Goal: Task Accomplishment & Management: Use online tool/utility

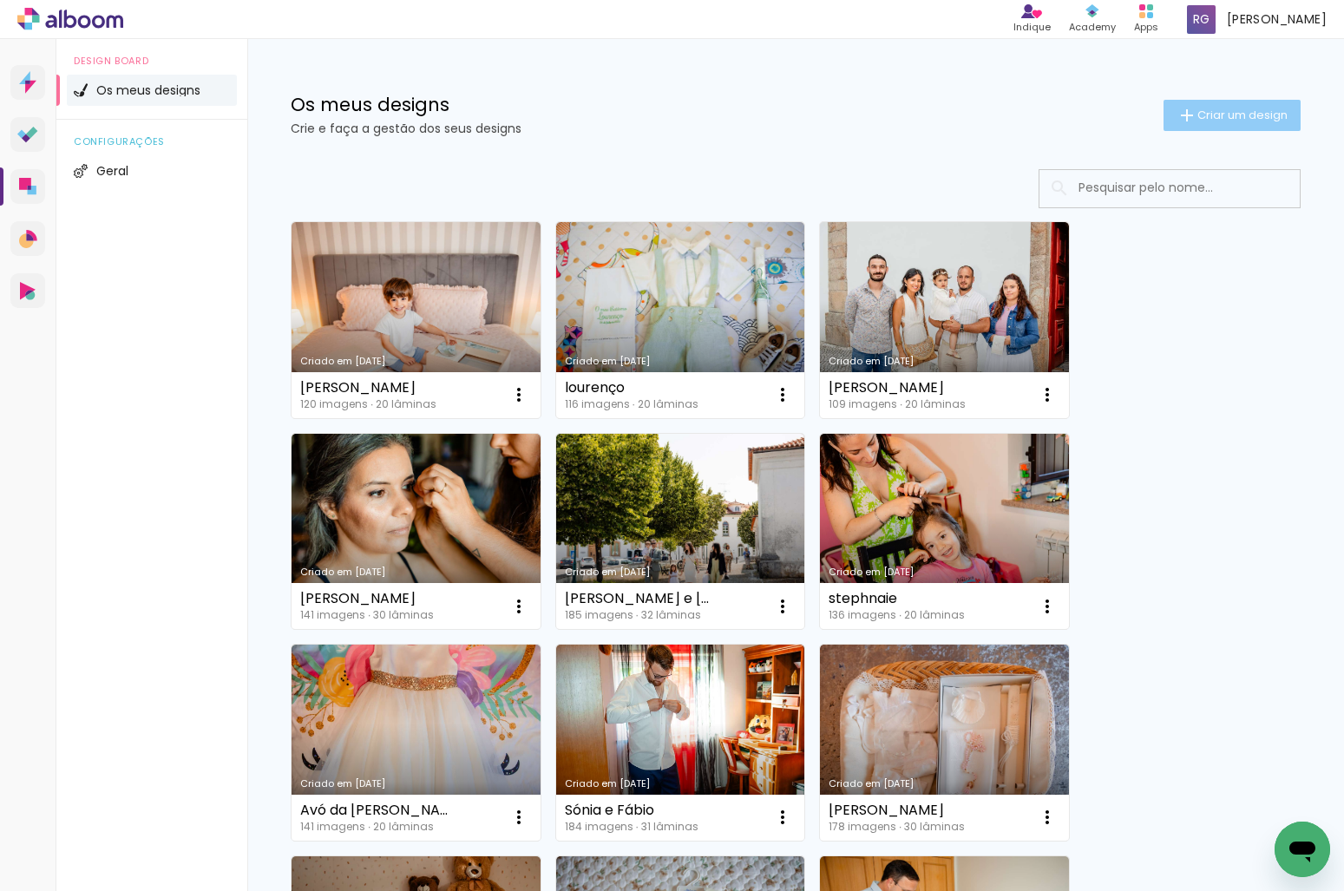
click at [1200, 114] on span "Criar um design" at bounding box center [1242, 114] width 90 height 11
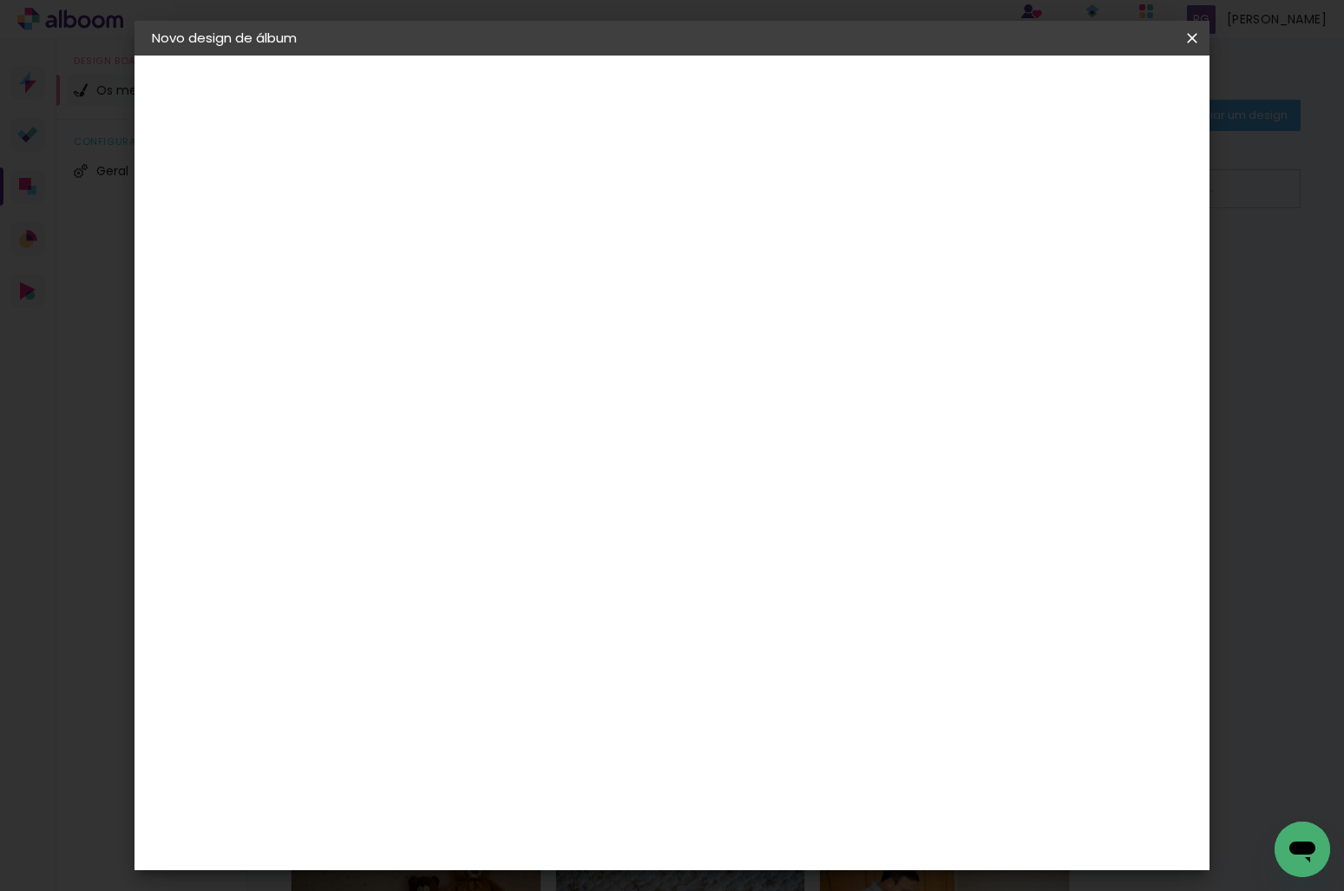
click at [435, 239] on input at bounding box center [435, 232] width 0 height 27
type input "[PERSON_NAME] e [PERSON_NAME]"
click at [613, 103] on paper-button "Avançar" at bounding box center [570, 91] width 85 height 29
click at [536, 398] on div "DreambooksPro" at bounding box center [479, 392] width 113 height 14
click at [0, 0] on slot "Avançar" at bounding box center [0, 0] width 0 height 0
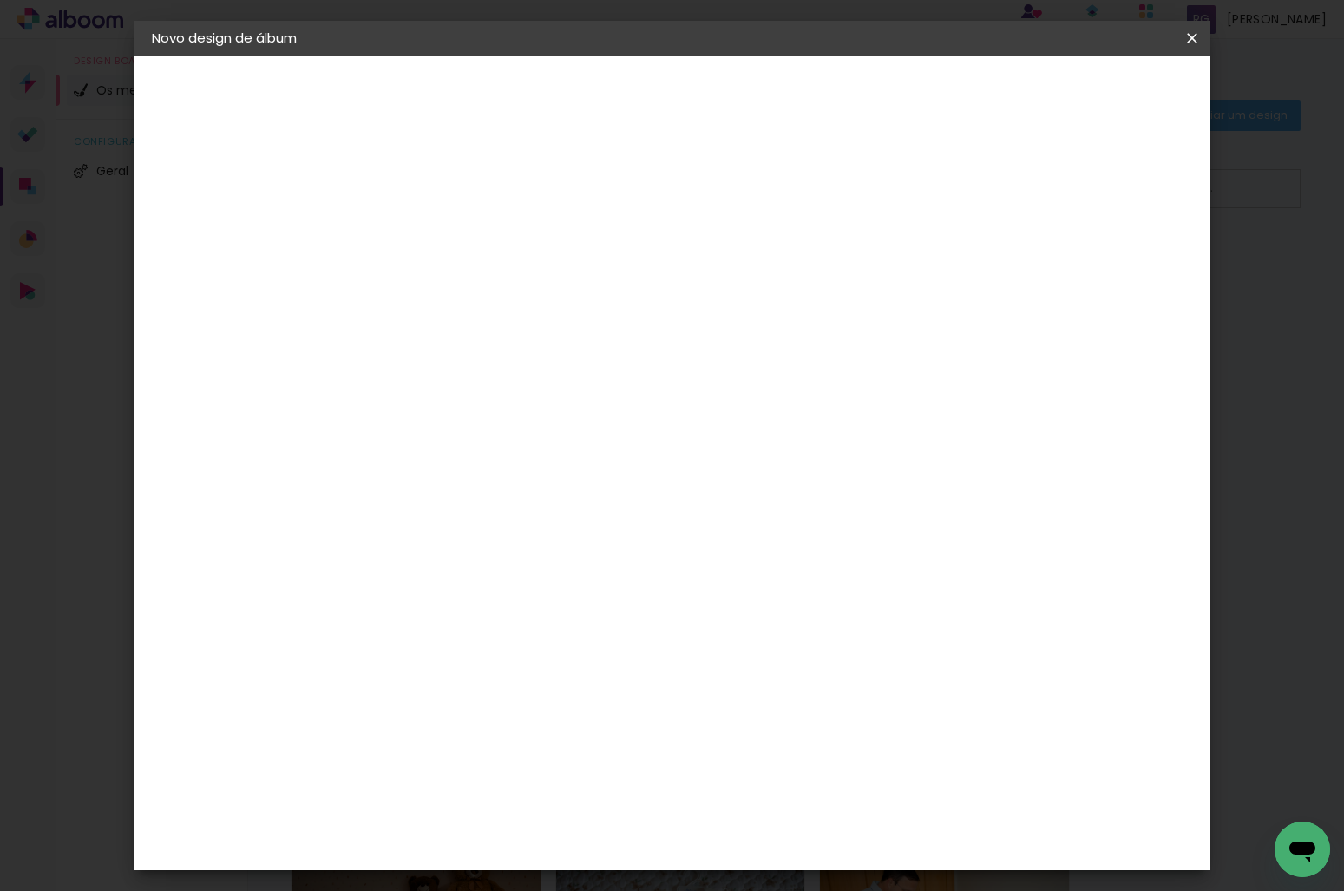
click at [503, 294] on input "text" at bounding box center [469, 302] width 68 height 27
click at [803, 293] on paper-item "Álbum" at bounding box center [784, 288] width 347 height 35
type input "Álbum"
click at [553, 528] on span "40 × 30" at bounding box center [512, 546] width 81 height 36
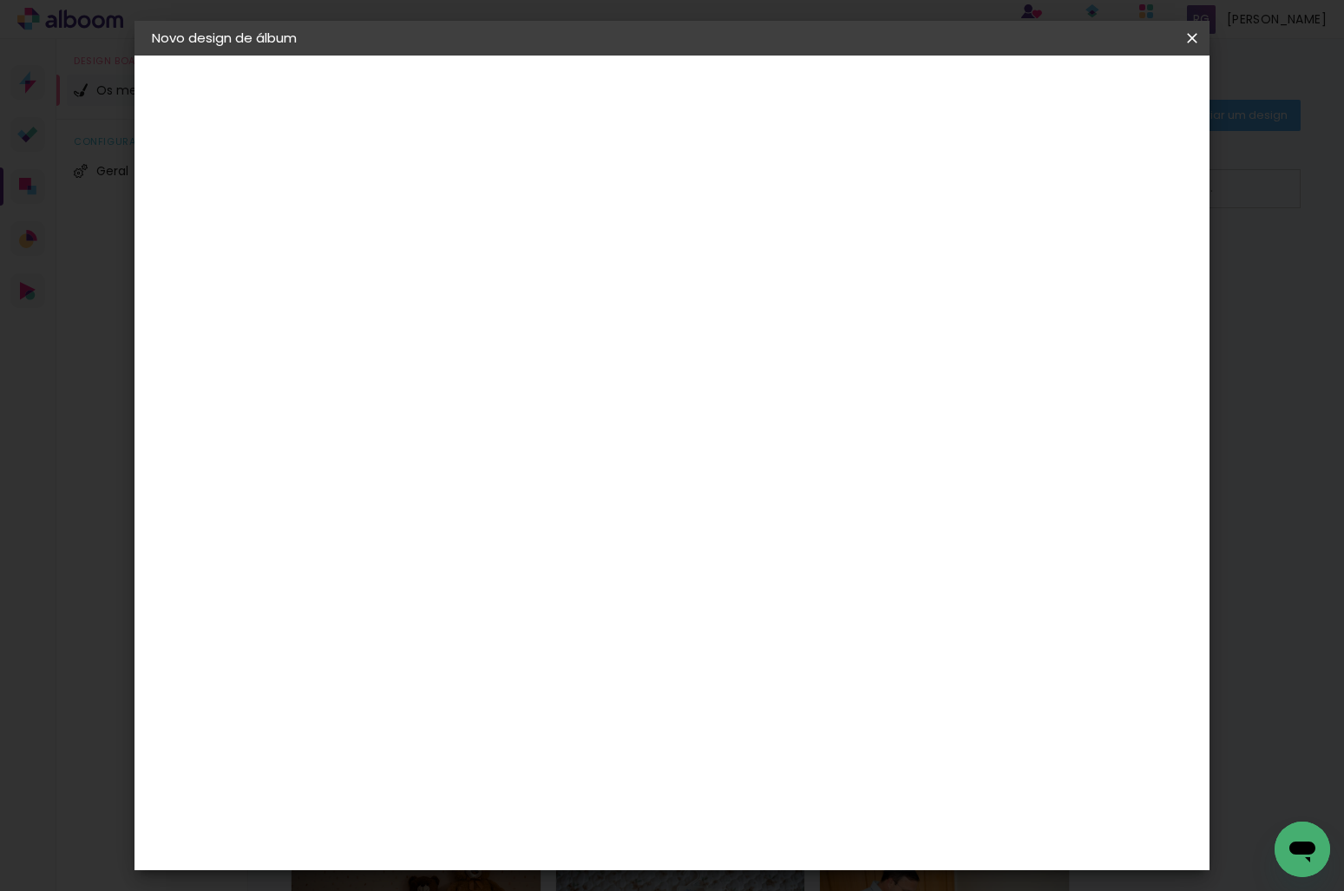
click at [0, 0] on slot "Avançar" at bounding box center [0, 0] width 0 height 0
click at [1083, 87] on span "Iniciar design" at bounding box center [1043, 92] width 79 height 12
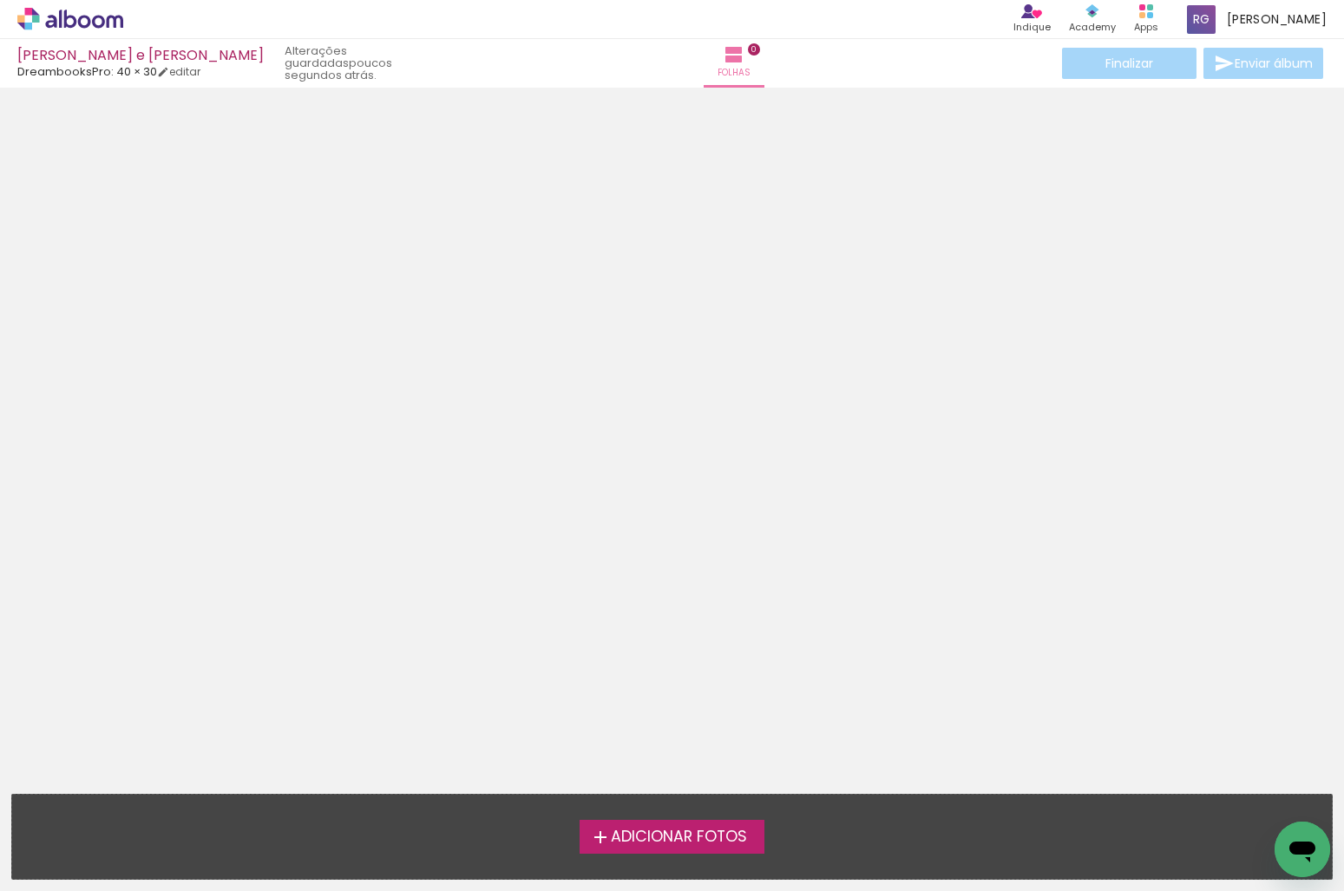
click at [699, 840] on span "Adicionar Fotos" at bounding box center [679, 837] width 136 height 16
click at [0, 0] on input "file" at bounding box center [0, 0] width 0 height 0
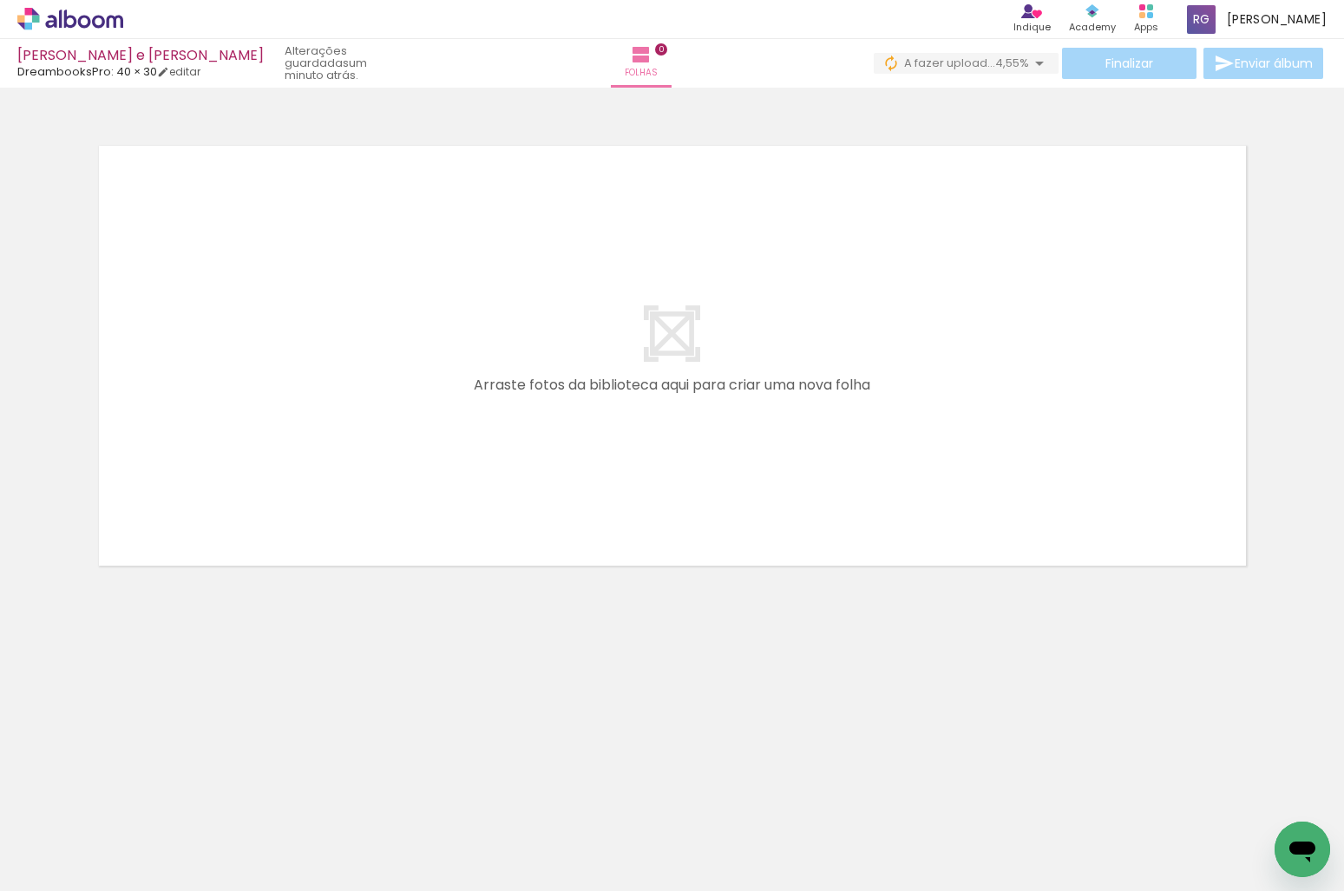
click at [57, 867] on span "Adicionar Fotos" at bounding box center [62, 867] width 52 height 19
click at [0, 0] on input "file" at bounding box center [0, 0] width 0 height 0
click at [950, 58] on span "upload(s) interrompido(s)!" at bounding box center [951, 63] width 154 height 16
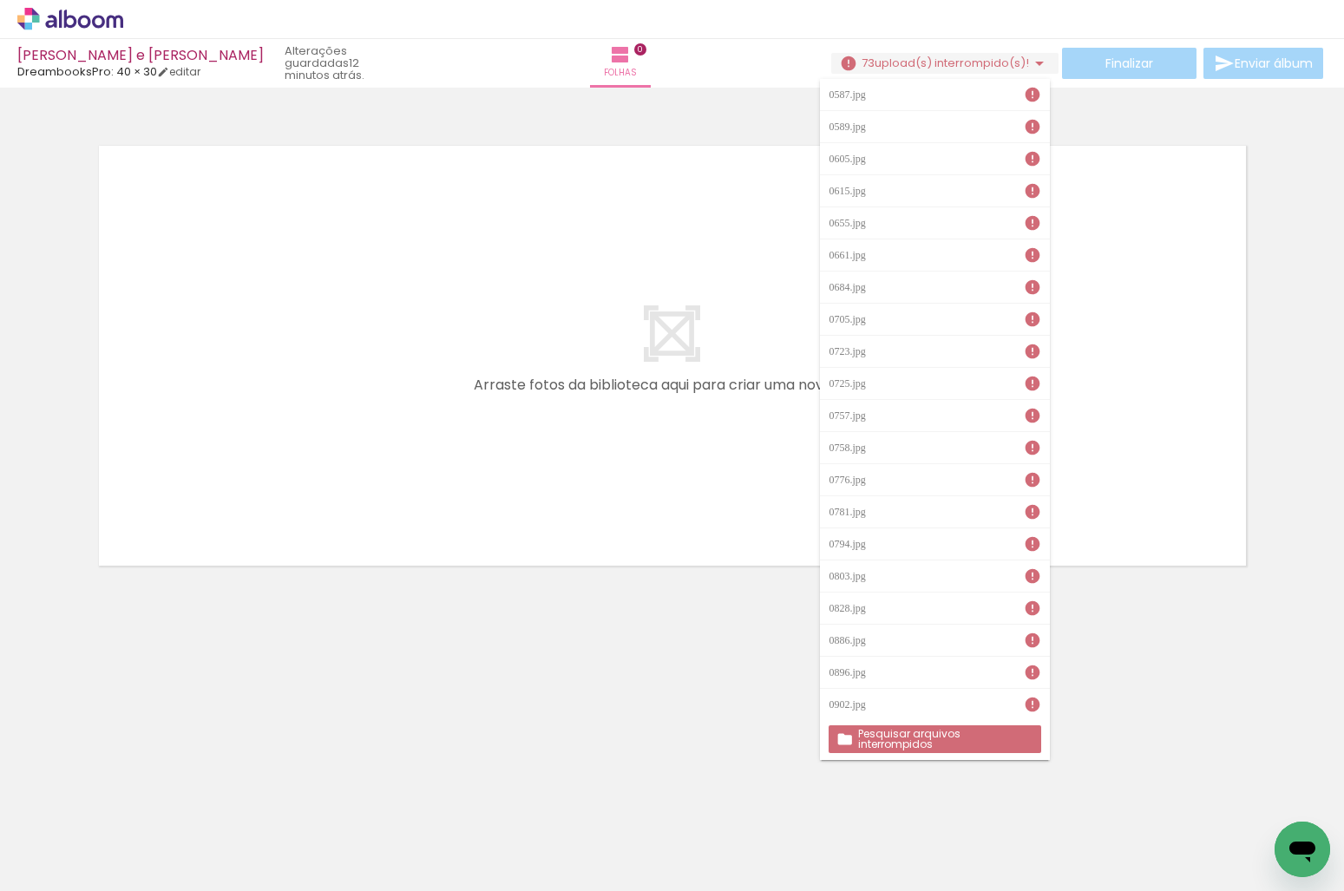
click at [947, 744] on paper-button "Pesquisar arquivos interrompidos" at bounding box center [934, 739] width 212 height 28
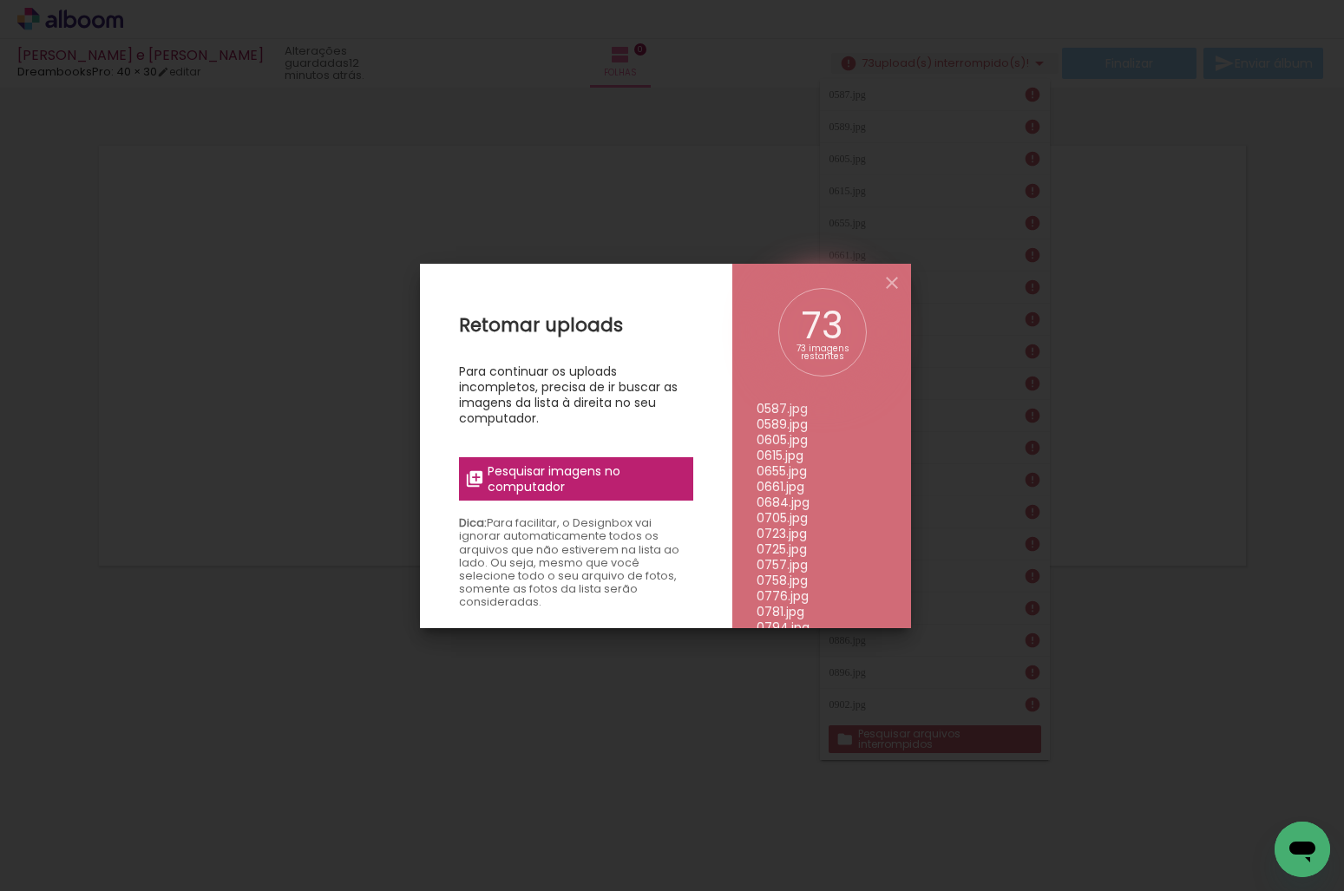
click at [604, 477] on span "Pesquisar imagens no computador" at bounding box center [584, 478] width 195 height 31
click at [0, 0] on input "file" at bounding box center [0, 0] width 0 height 0
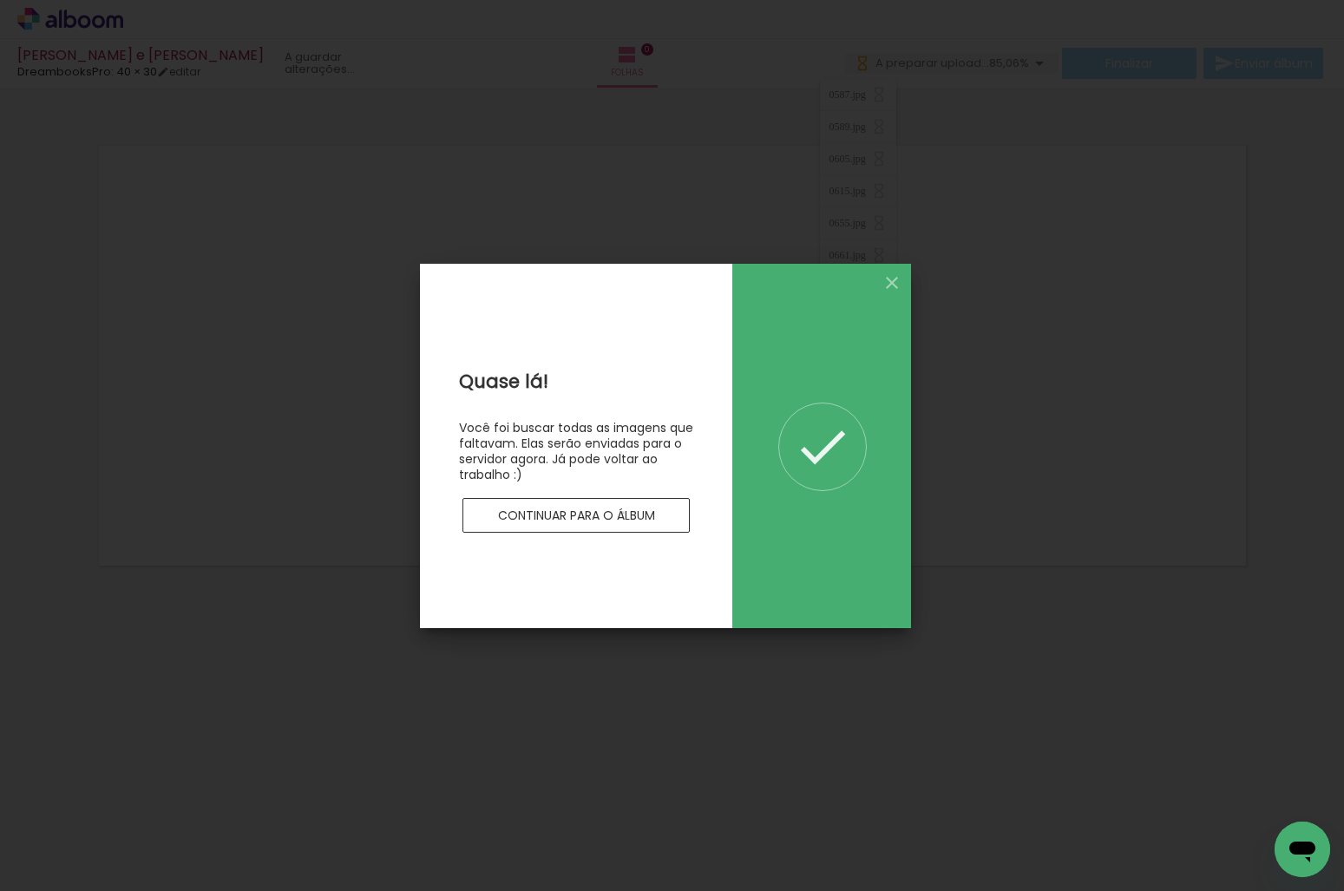
click at [0, 0] on slot "Continuar para o álbum" at bounding box center [0, 0] width 0 height 0
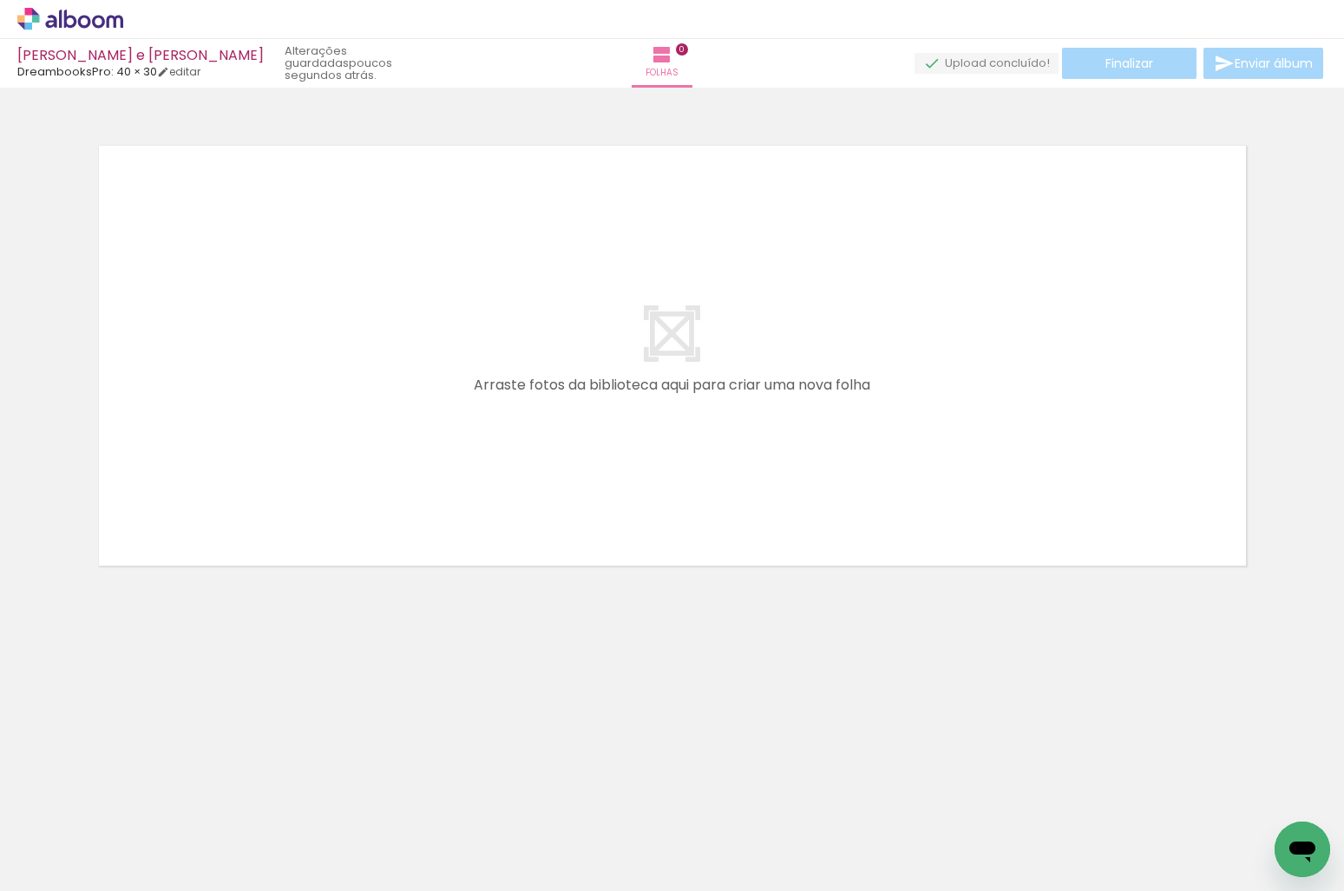
click at [83, 16] on icon at bounding box center [84, 21] width 13 height 13
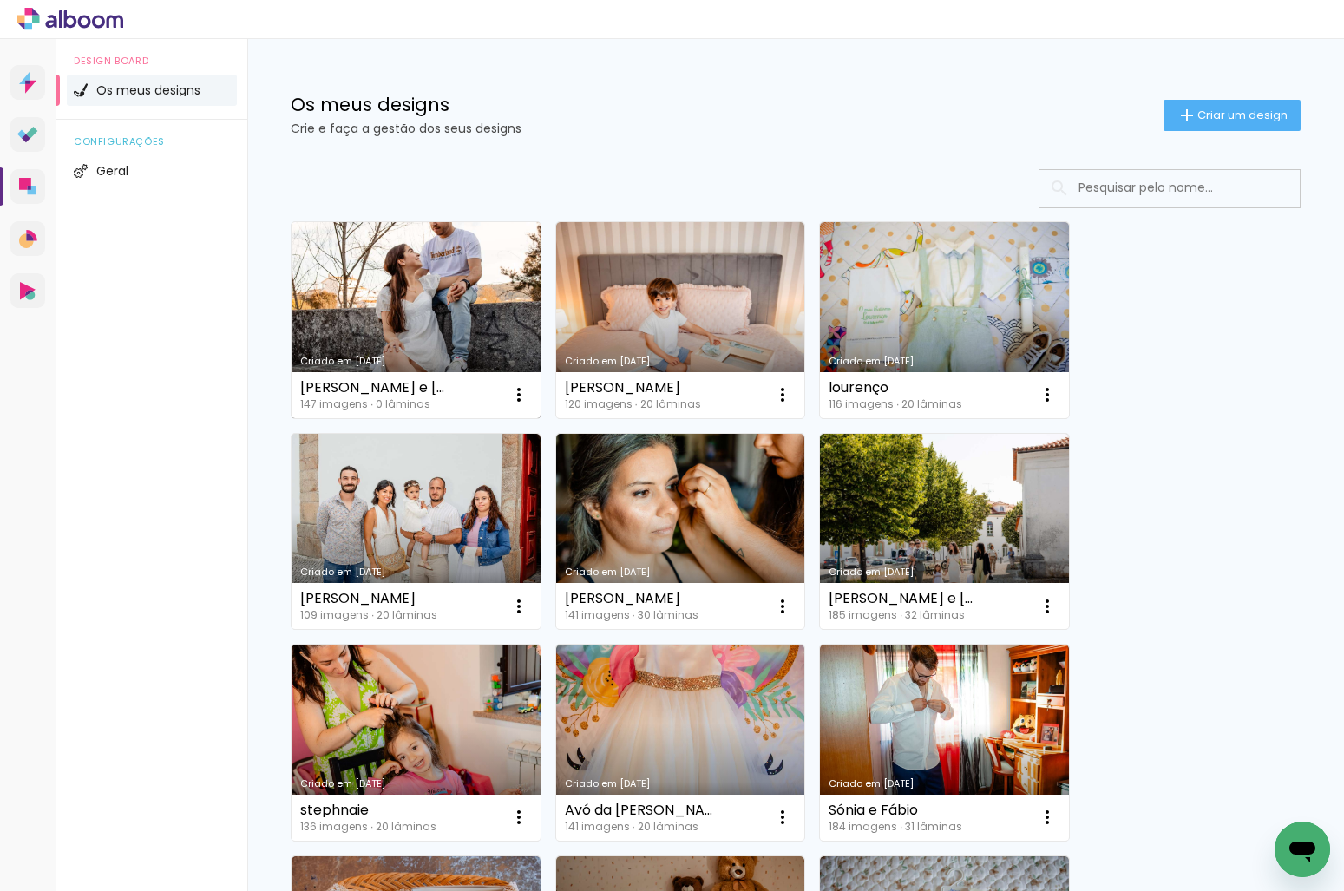
click at [451, 269] on link "Criado em [DATE]" at bounding box center [415, 320] width 249 height 196
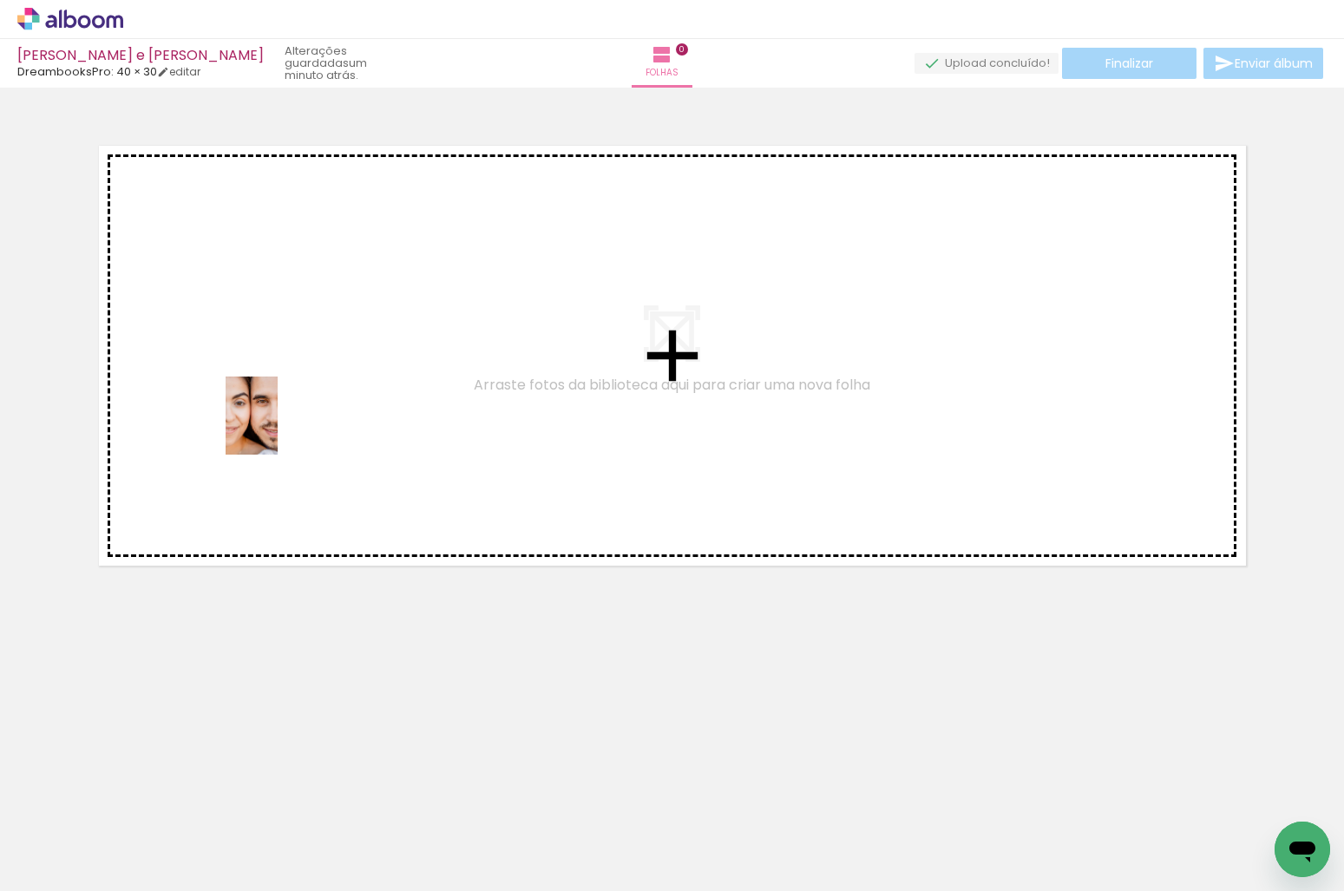
drag, startPoint x: 761, startPoint y: 840, endPoint x: 278, endPoint y: 428, distance: 634.4
click at [278, 428] on quentale-workspace at bounding box center [672, 445] width 1344 height 891
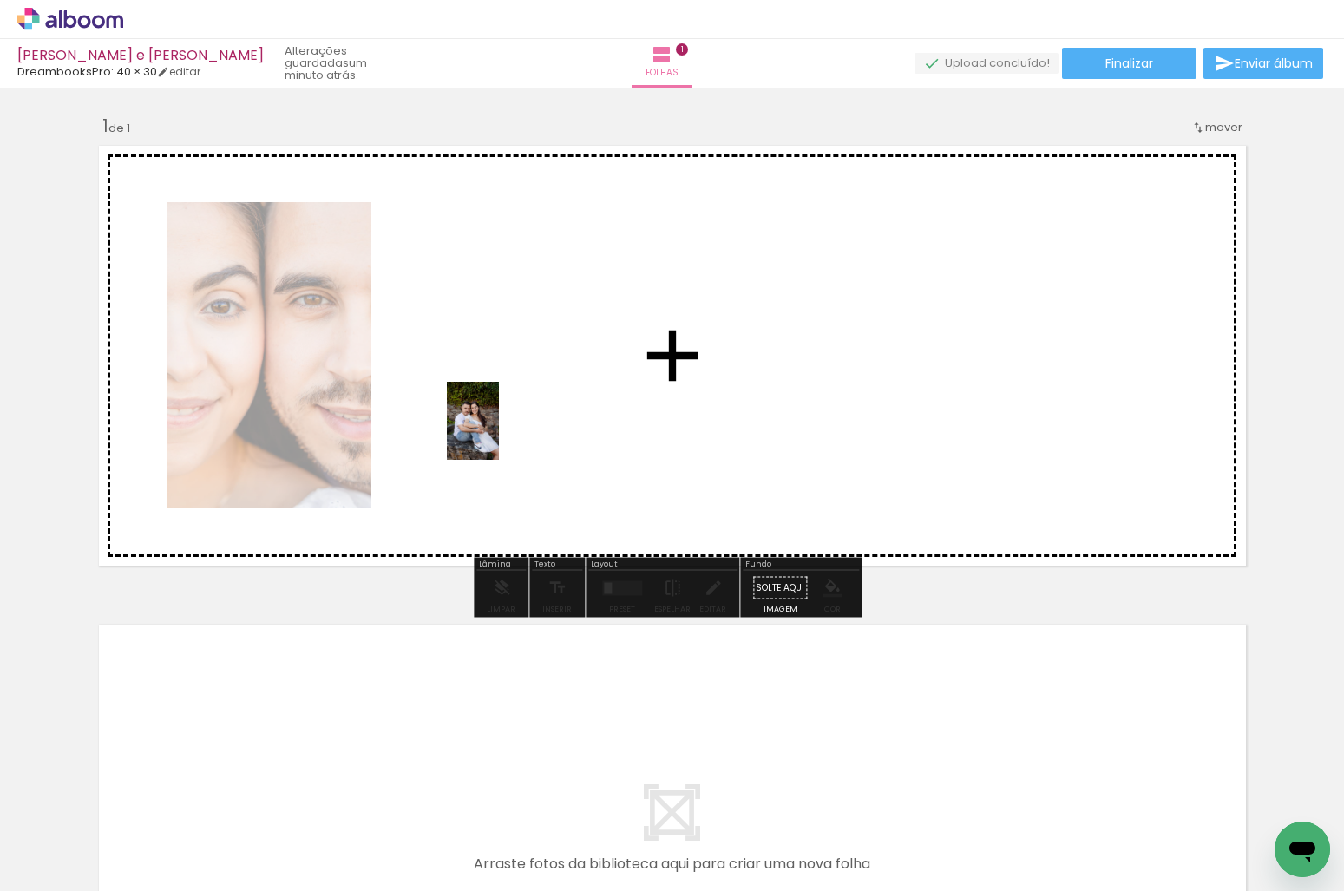
drag, startPoint x: 382, startPoint y: 855, endPoint x: 508, endPoint y: 409, distance: 463.5
click at [508, 409] on quentale-workspace at bounding box center [672, 445] width 1344 height 891
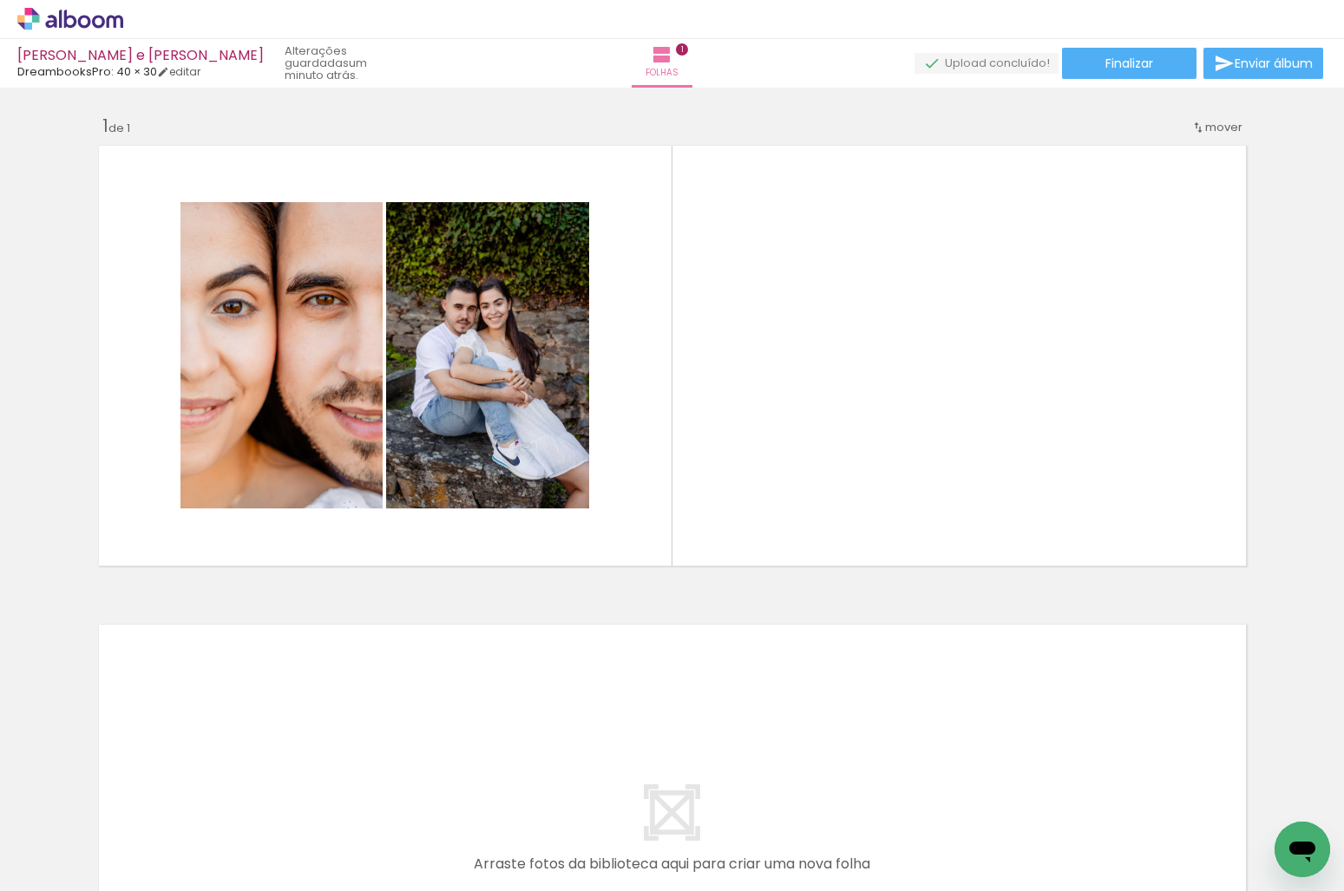
scroll to position [0, 311]
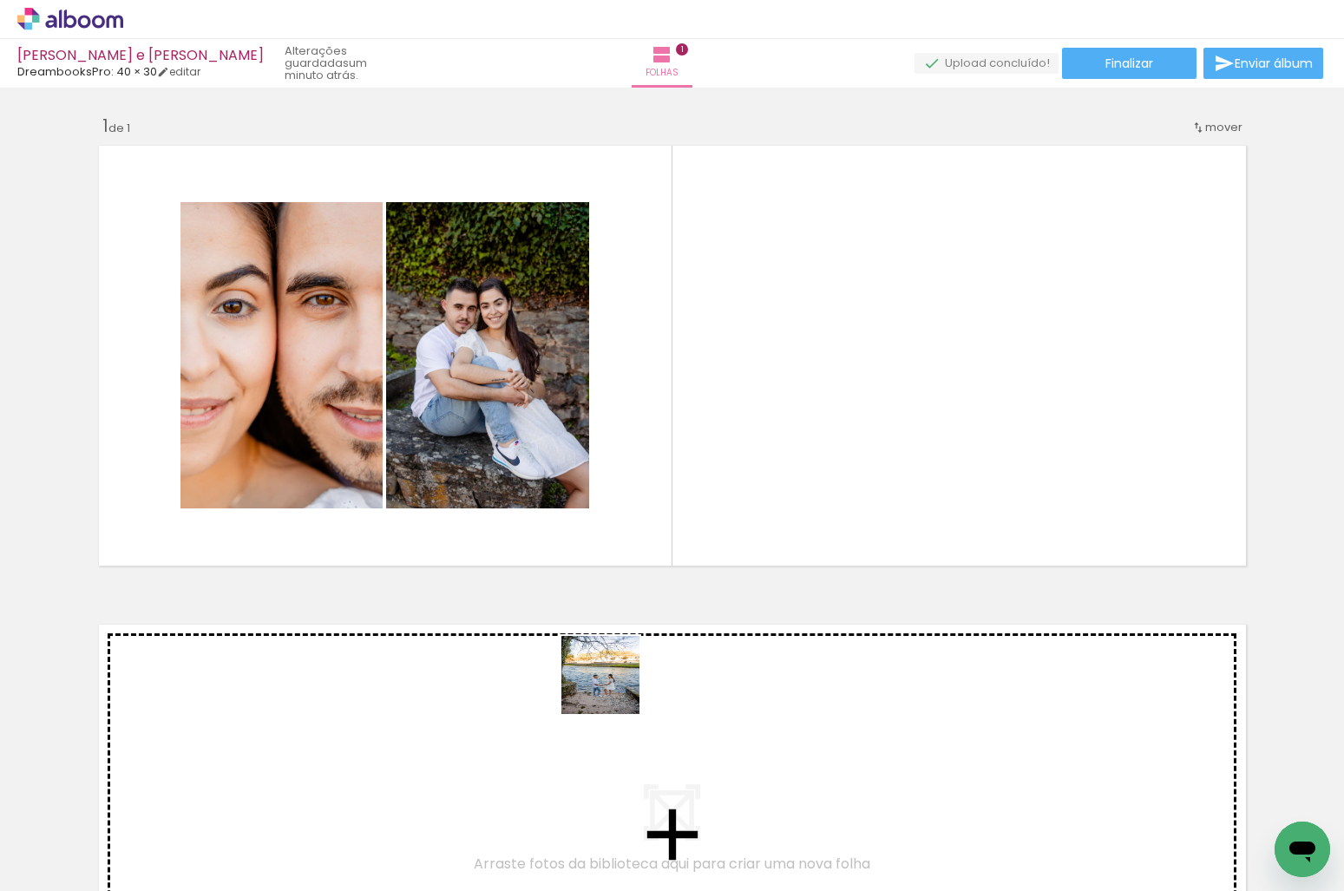
drag, startPoint x: 613, startPoint y: 688, endPoint x: 734, endPoint y: 383, distance: 327.4
click at [734, 383] on quentale-workspace at bounding box center [672, 445] width 1344 height 891
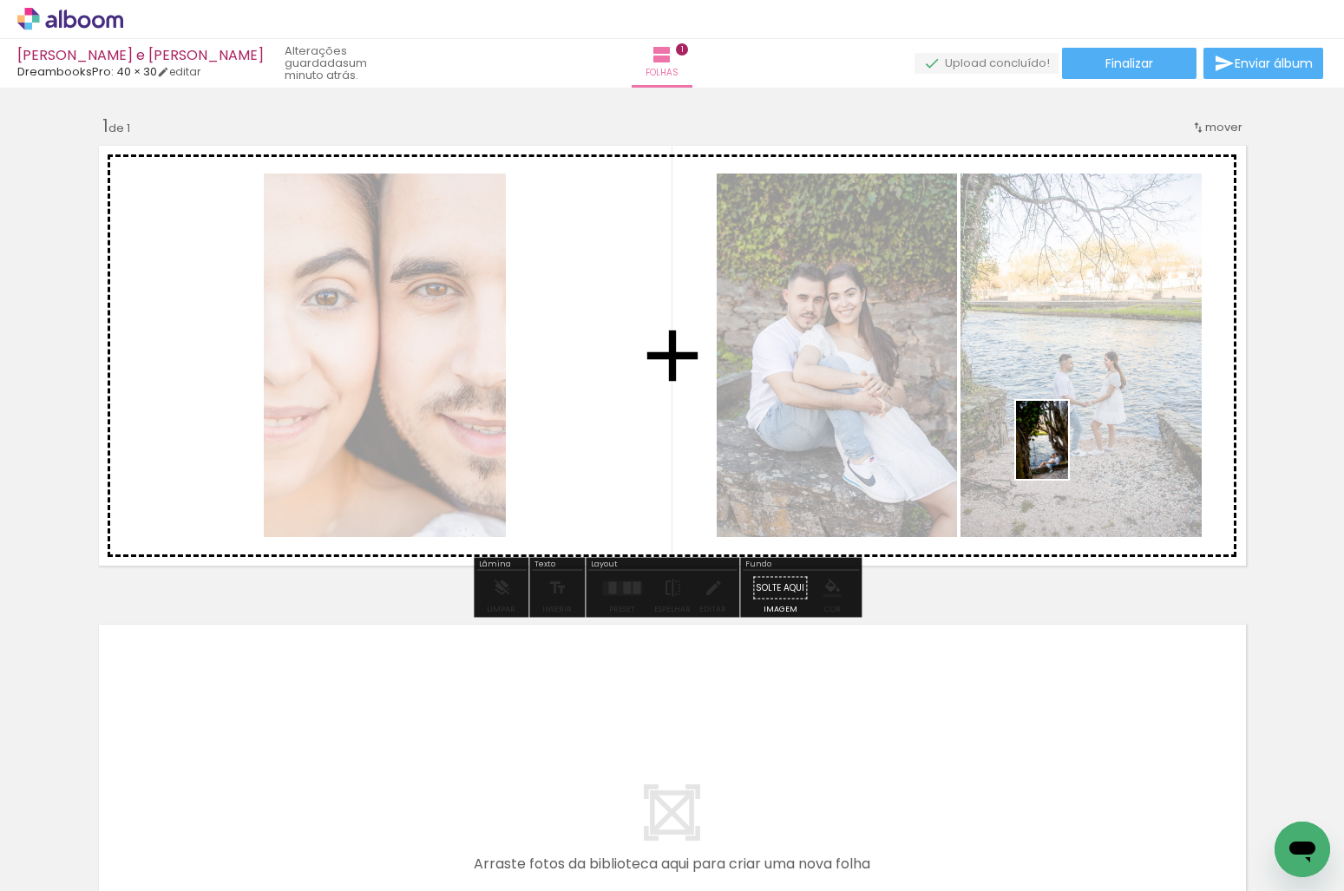
drag, startPoint x: 849, startPoint y: 853, endPoint x: 1068, endPoint y: 453, distance: 455.7
click at [1068, 453] on quentale-workspace at bounding box center [672, 445] width 1344 height 891
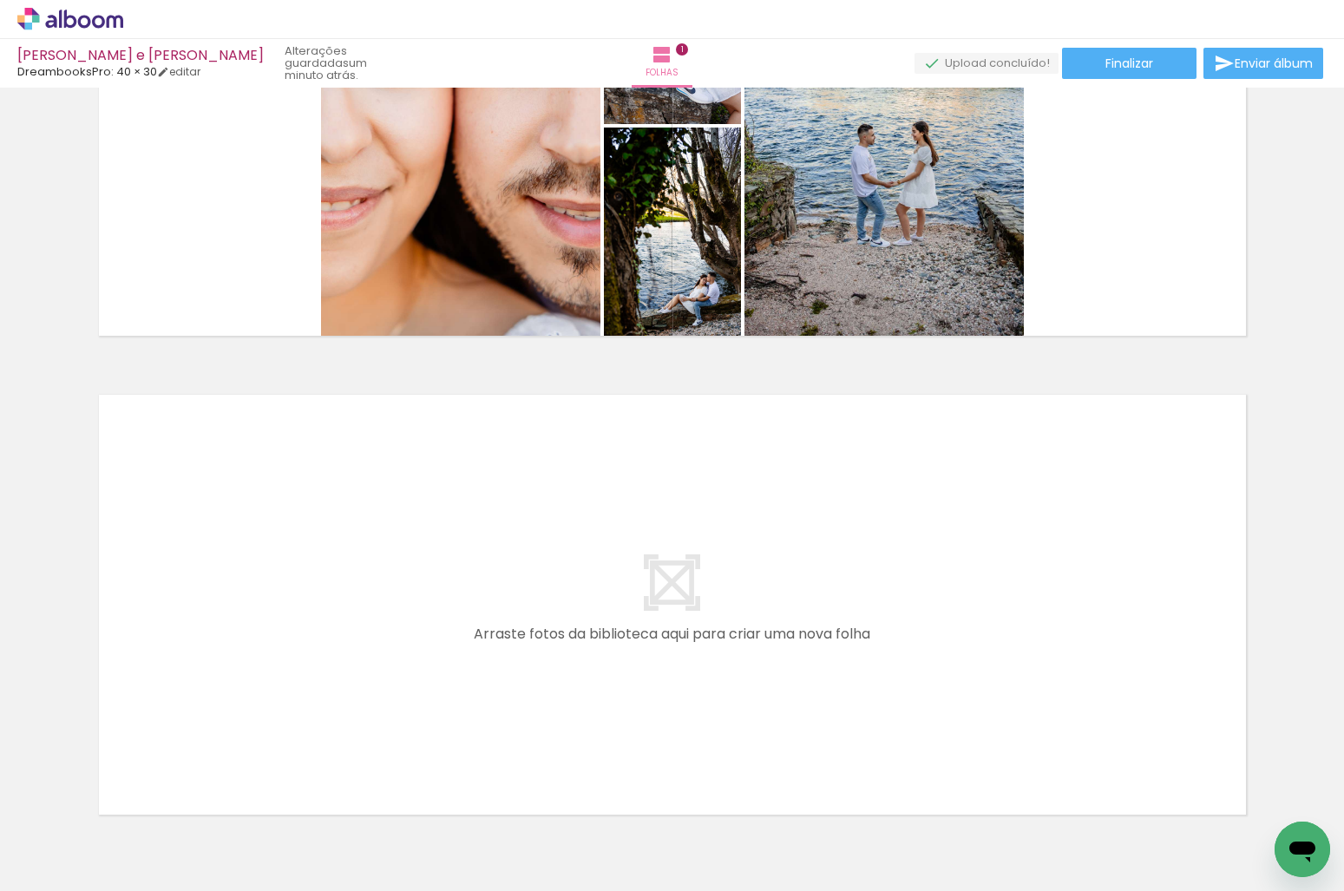
scroll to position [260, 0]
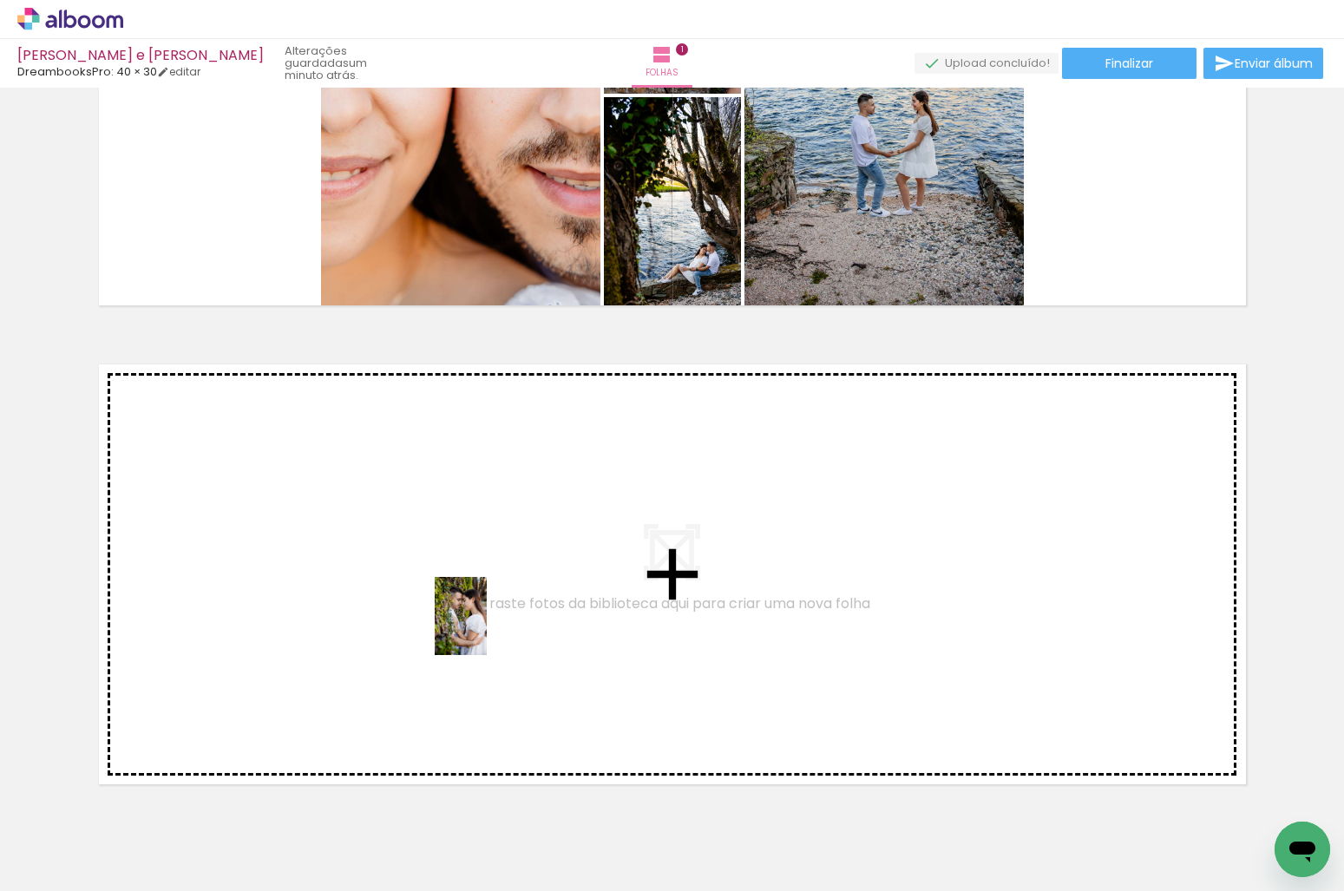
drag, startPoint x: 664, startPoint y: 825, endPoint x: 485, endPoint y: 627, distance: 267.1
click at [485, 627] on quentale-workspace at bounding box center [672, 445] width 1344 height 891
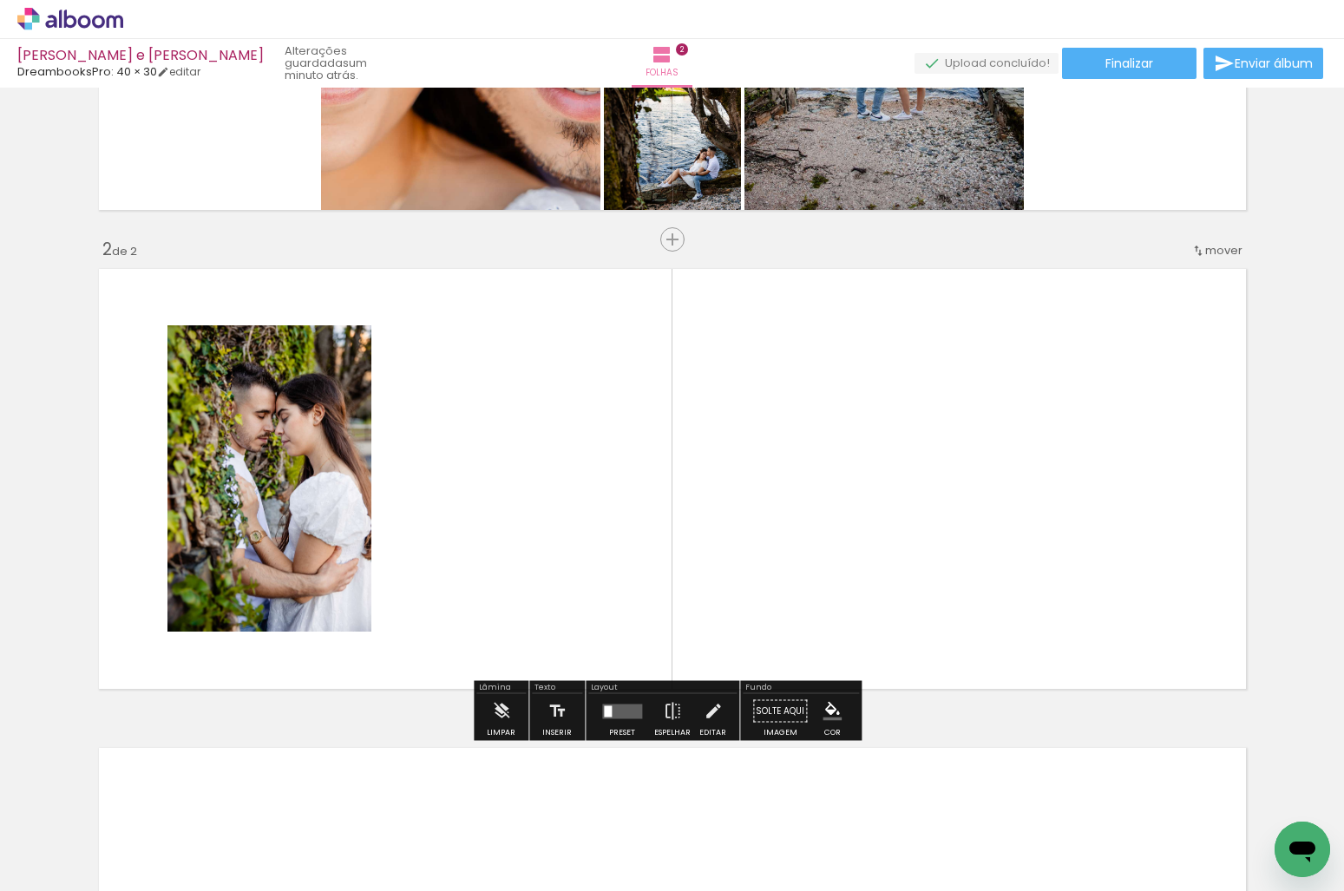
scroll to position [400, 0]
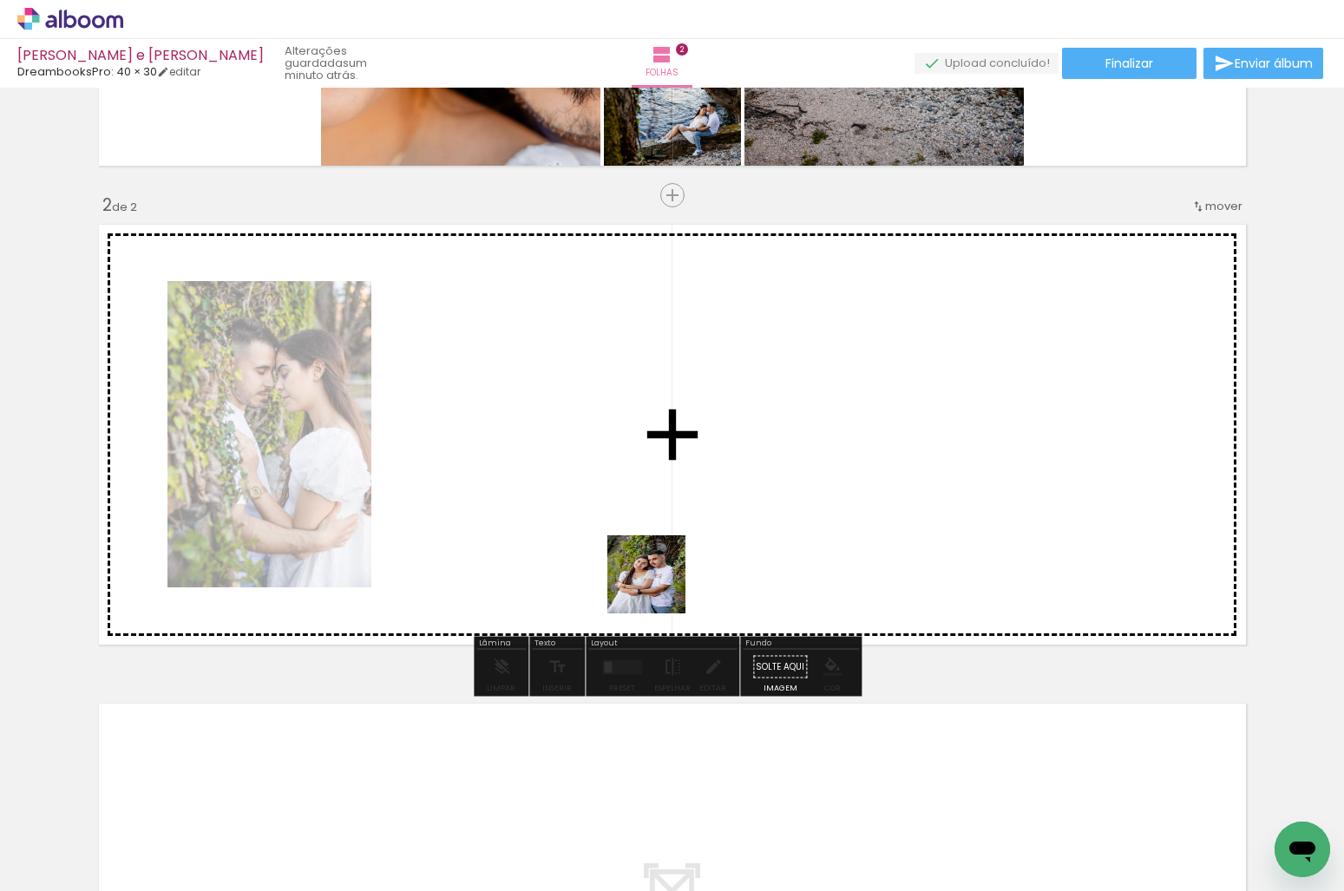
drag, startPoint x: 571, startPoint y: 840, endPoint x: 661, endPoint y: 582, distance: 272.9
click at [661, 582] on quentale-workspace at bounding box center [672, 445] width 1344 height 891
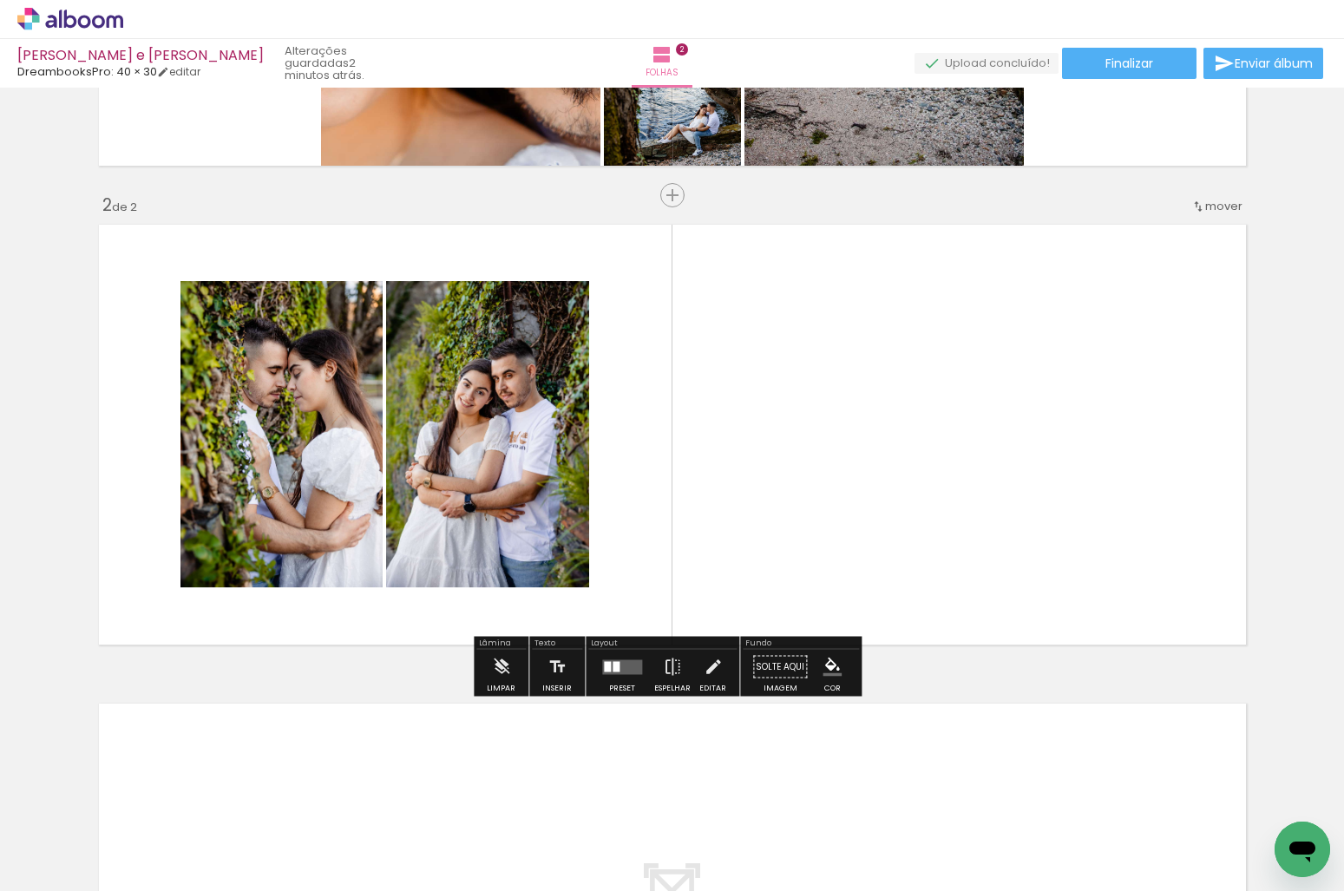
scroll to position [0, 1180]
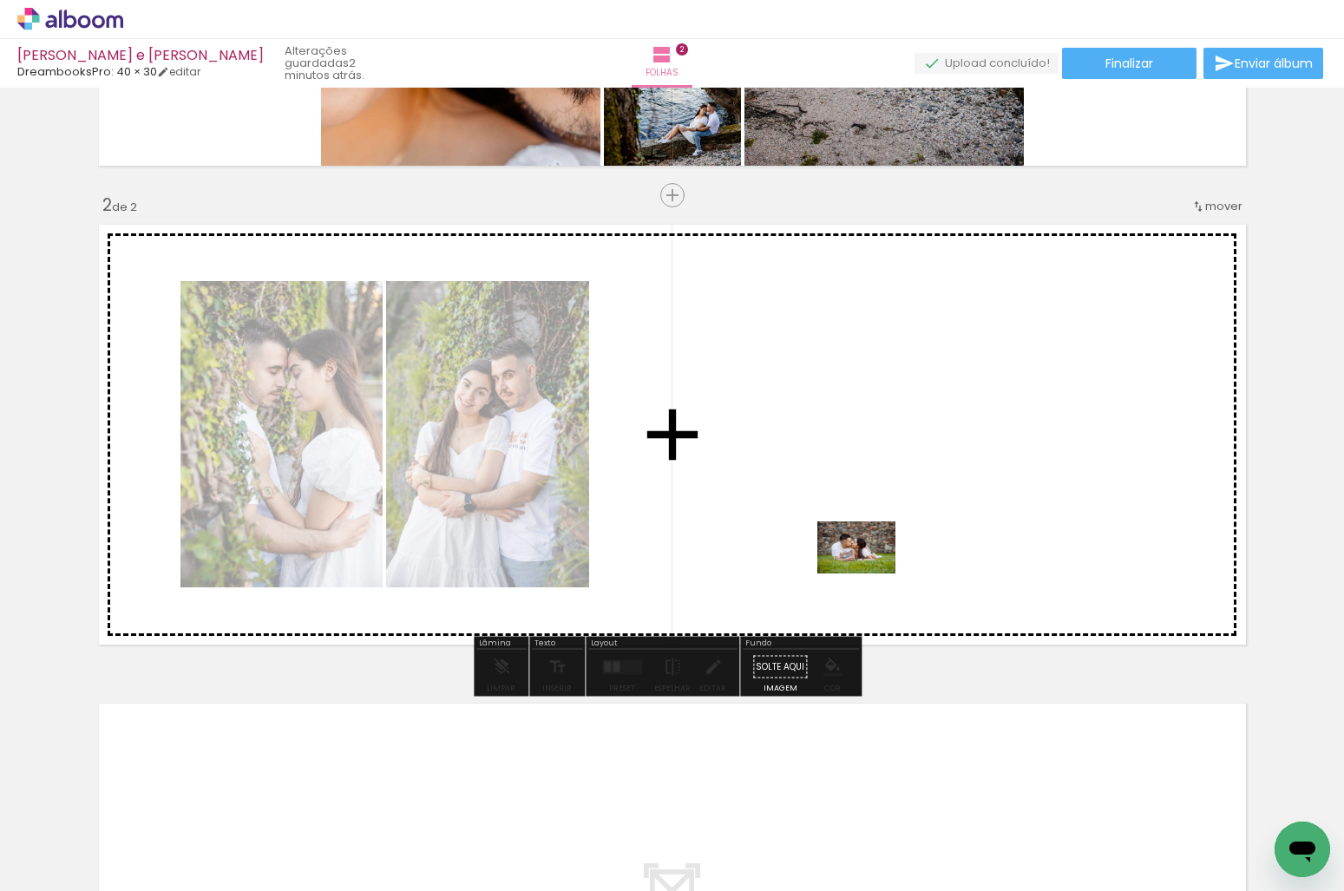
drag, startPoint x: 575, startPoint y: 828, endPoint x: 870, endPoint y: 572, distance: 390.4
click at [870, 572] on quentale-workspace at bounding box center [672, 445] width 1344 height 891
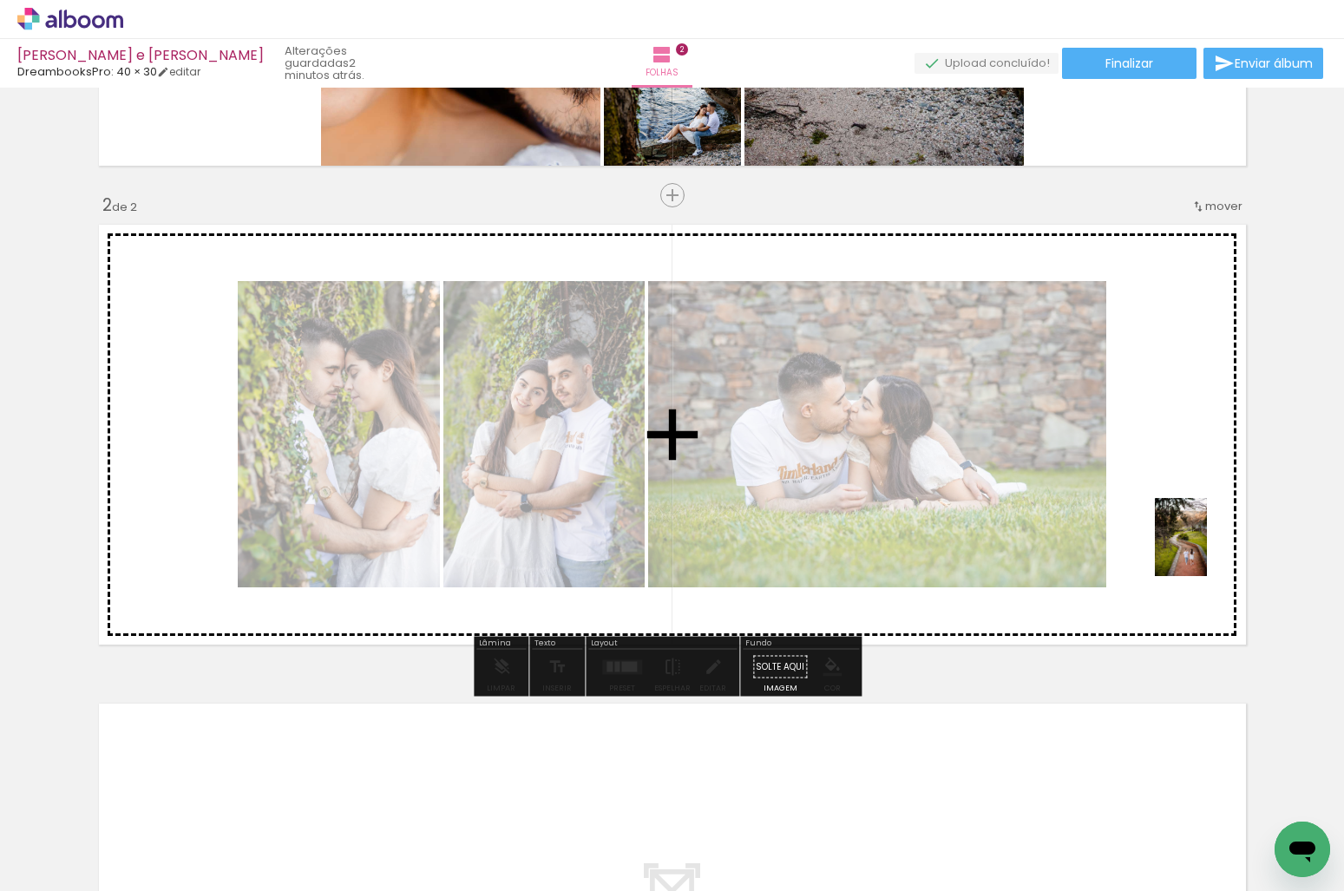
drag, startPoint x: 1044, startPoint y: 851, endPoint x: 1207, endPoint y: 550, distance: 341.9
click at [1207, 550] on quentale-workspace at bounding box center [672, 445] width 1344 height 891
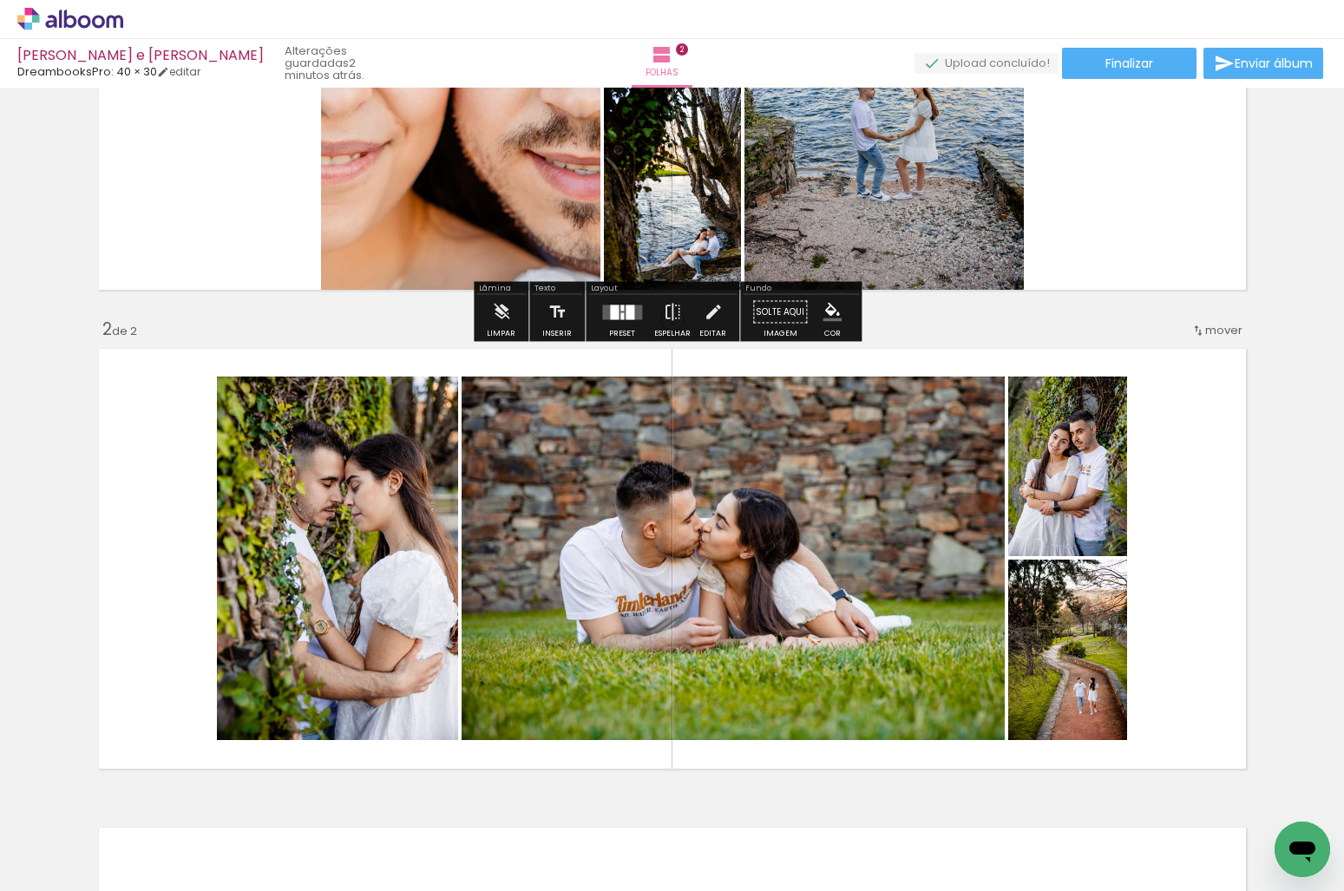
scroll to position [400, 0]
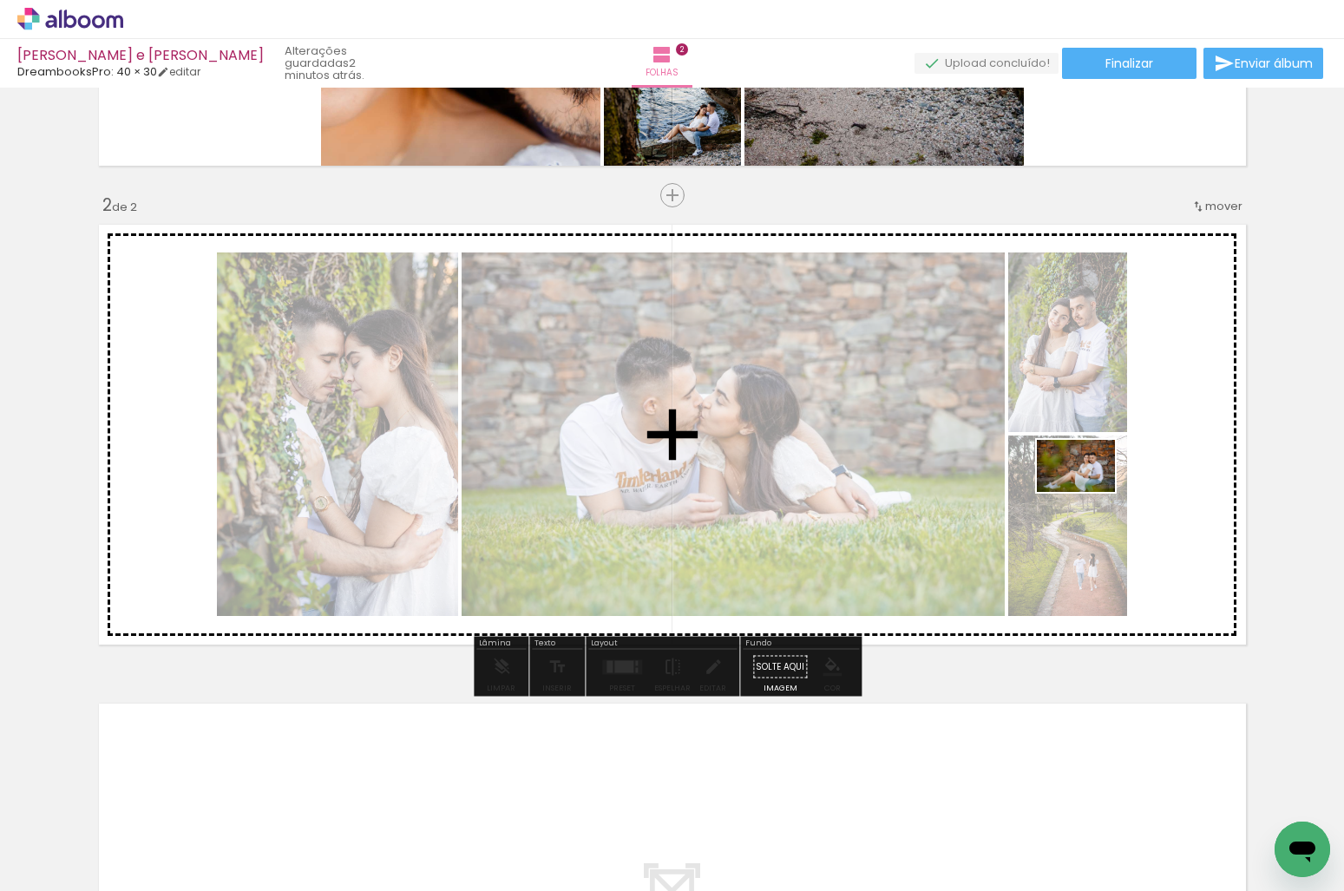
drag, startPoint x: 672, startPoint y: 852, endPoint x: 1097, endPoint y: 485, distance: 561.5
click at [1097, 485] on quentale-workspace at bounding box center [672, 445] width 1344 height 891
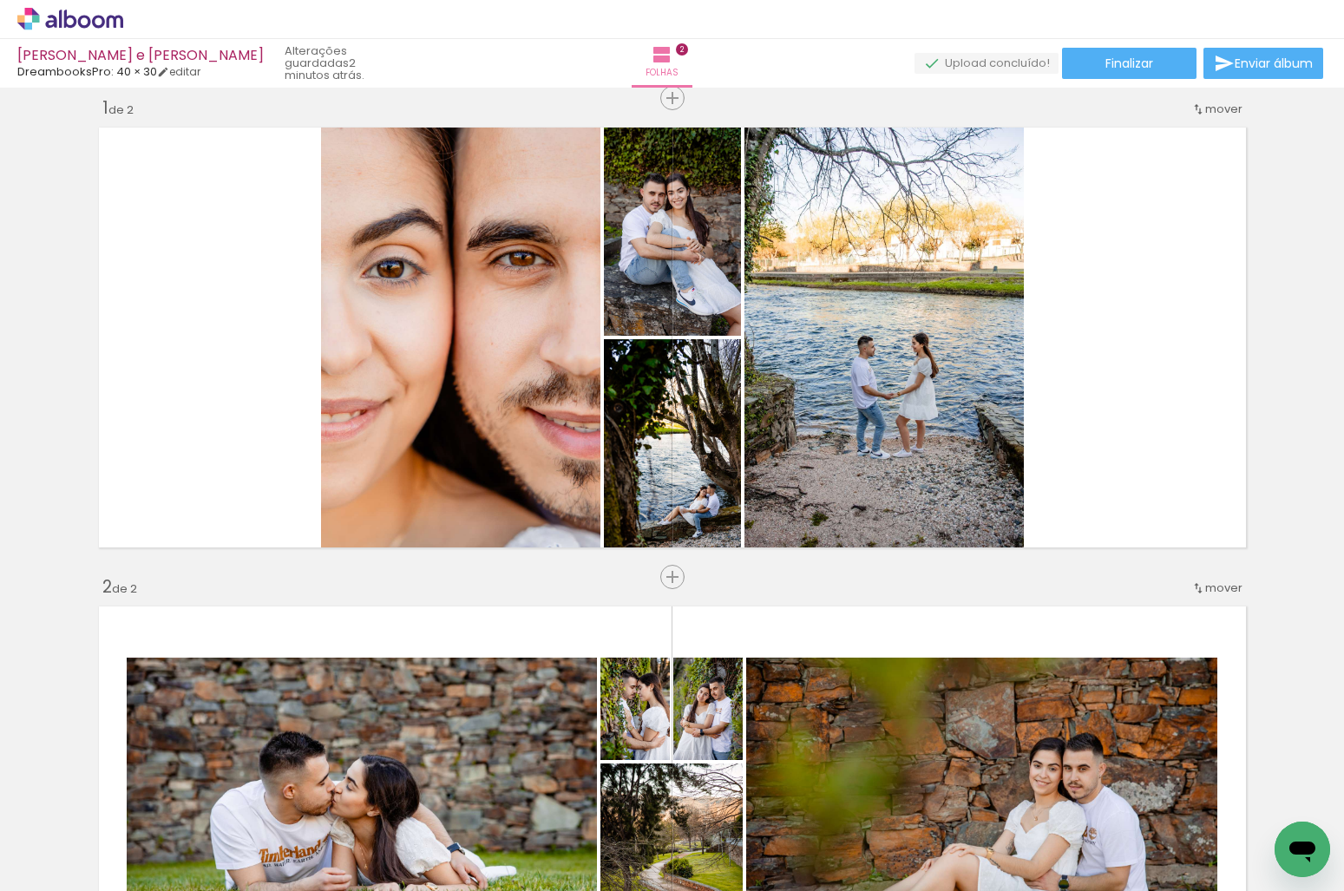
scroll to position [0, 0]
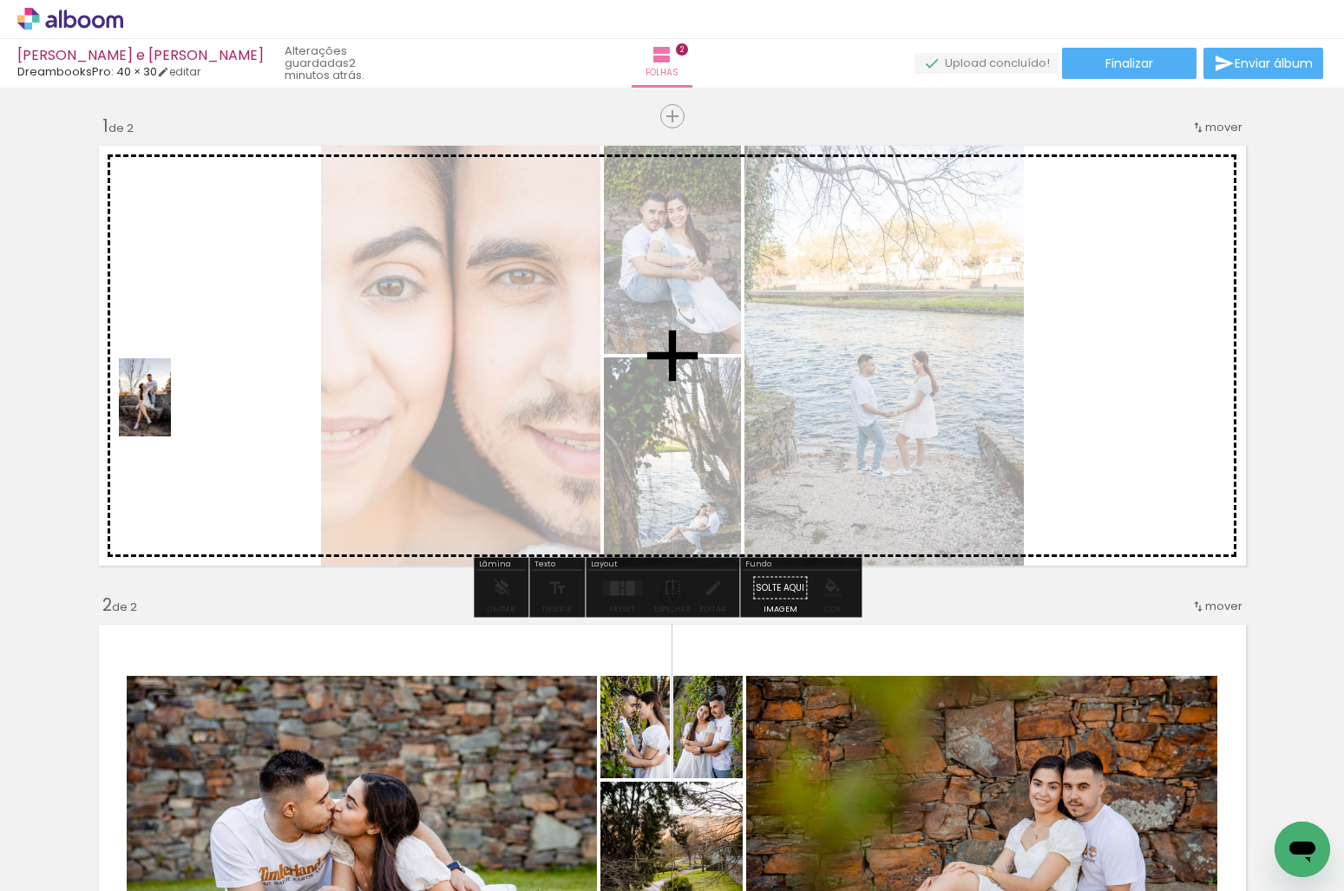
drag, startPoint x: 184, startPoint y: 827, endPoint x: 171, endPoint y: 410, distance: 416.5
click at [171, 410] on quentale-workspace at bounding box center [672, 445] width 1344 height 891
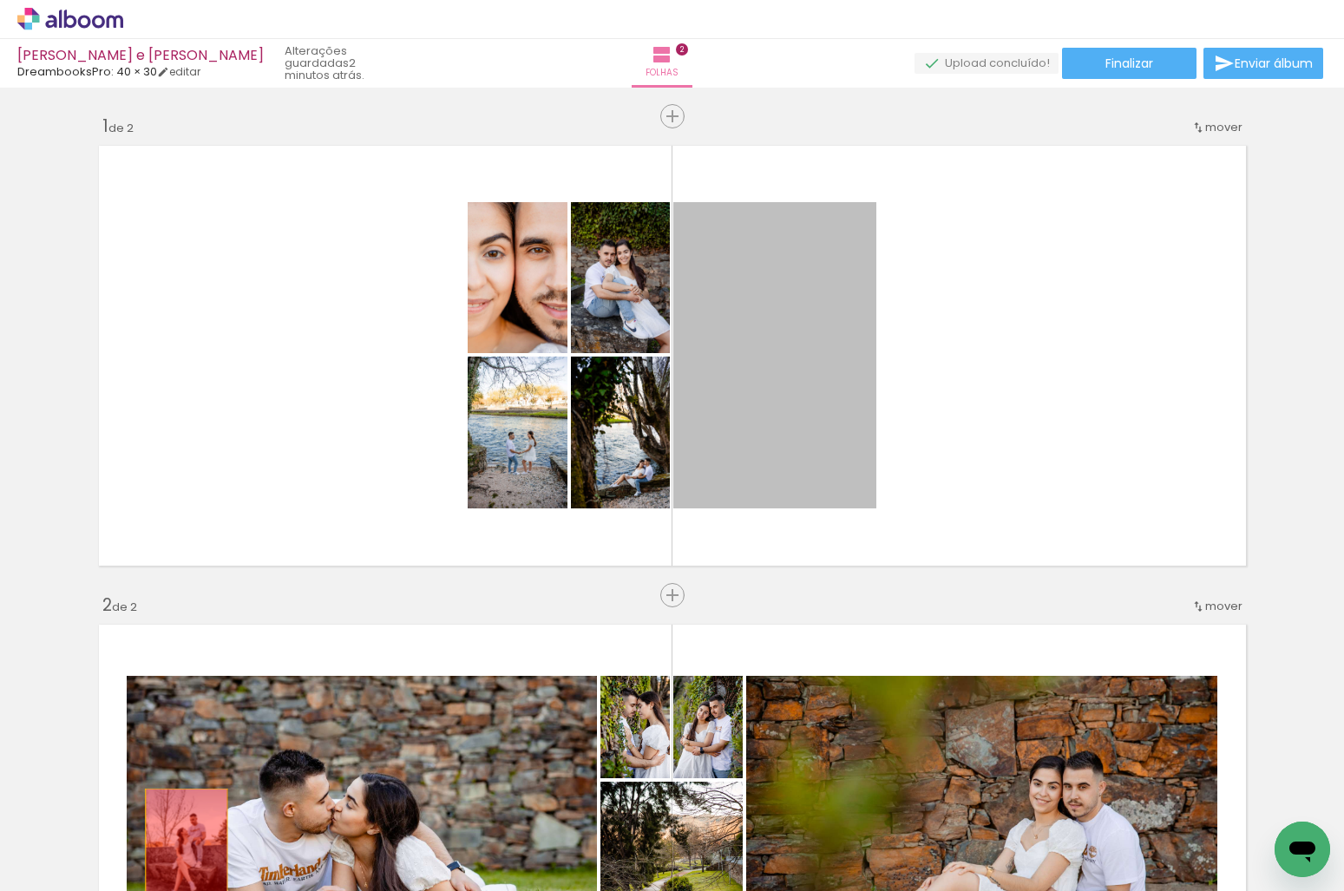
drag, startPoint x: 768, startPoint y: 452, endPoint x: 180, endPoint y: 850, distance: 710.9
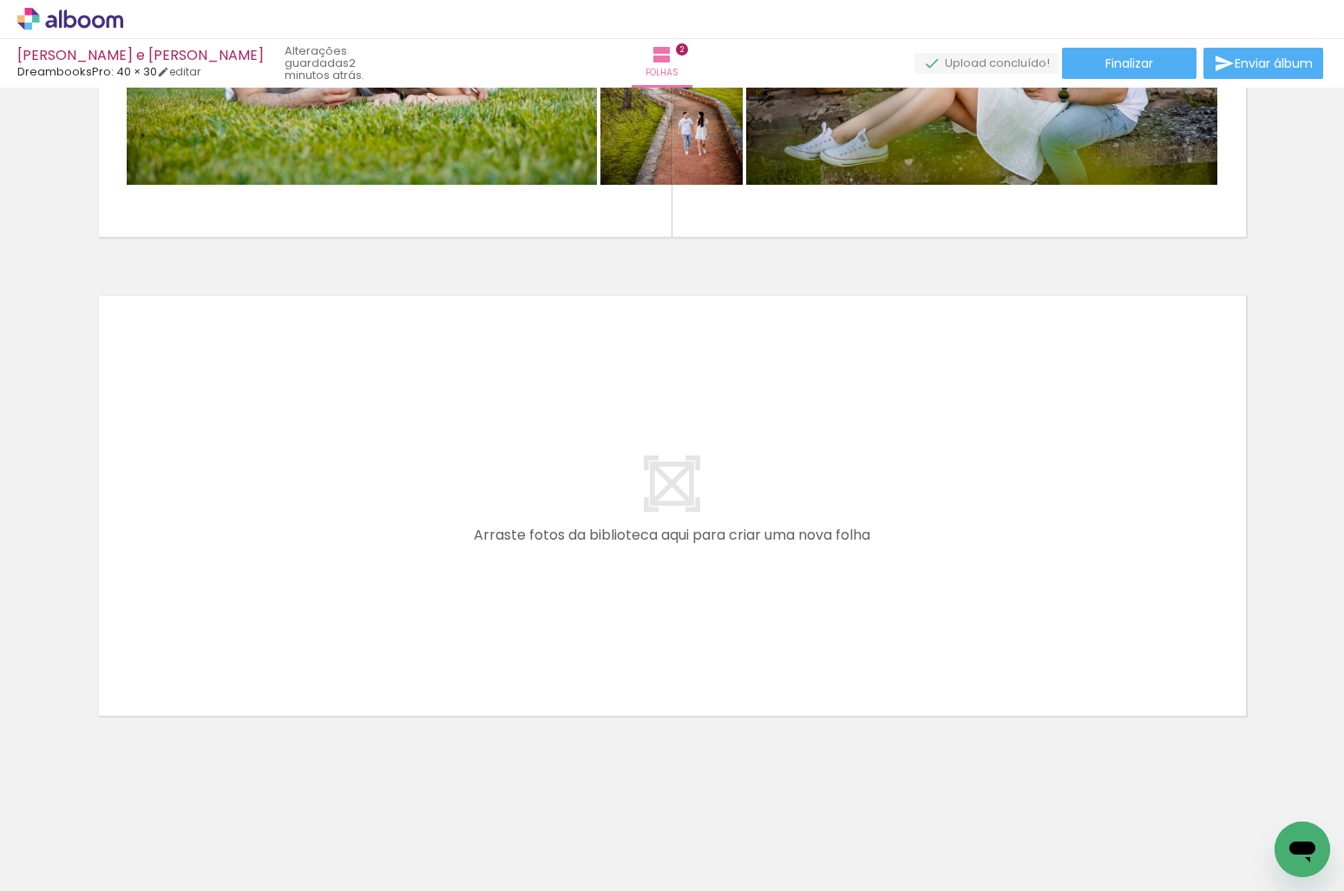
scroll to position [809, 0]
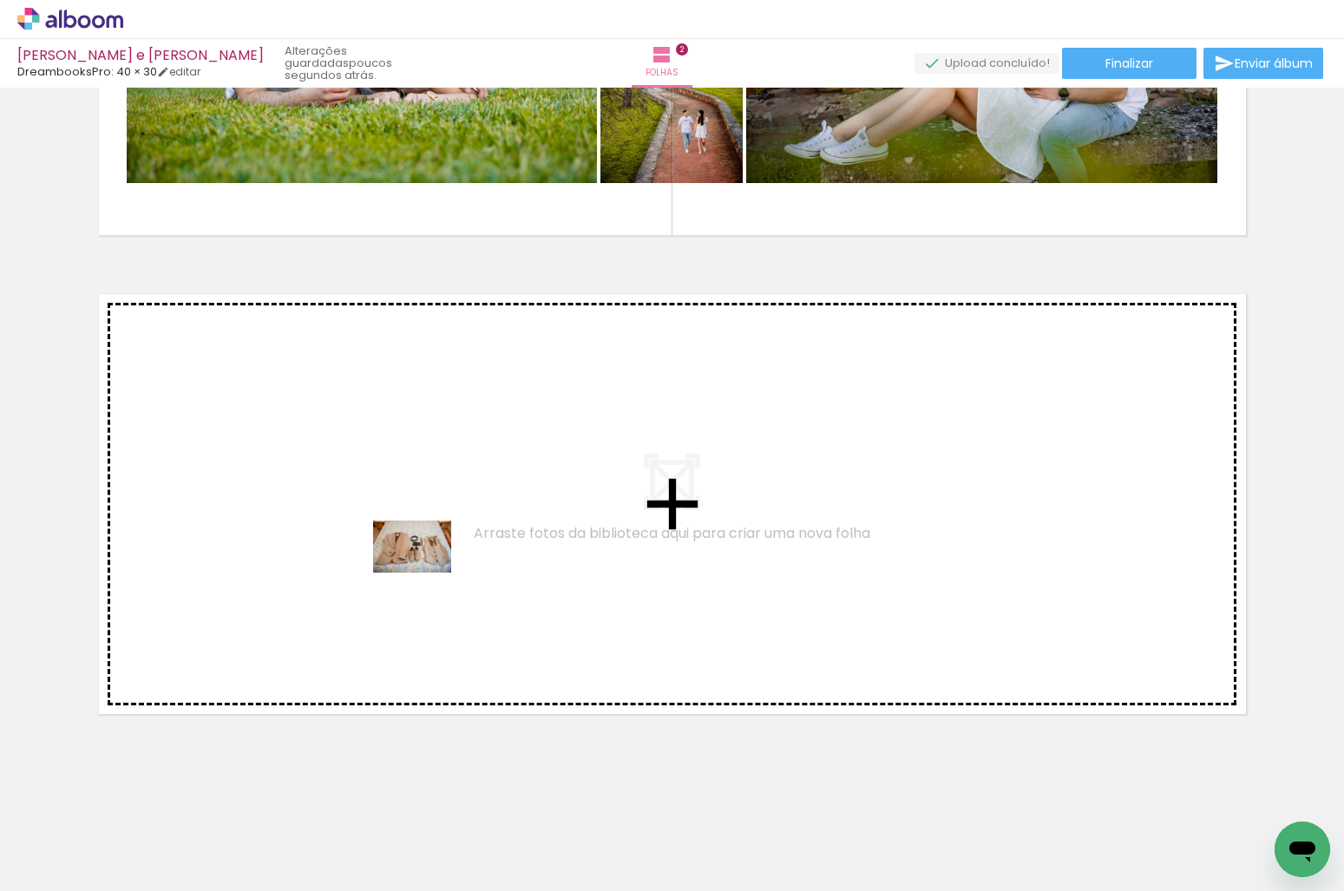
drag, startPoint x: 455, startPoint y: 777, endPoint x: 425, endPoint y: 572, distance: 206.9
click at [425, 572] on quentale-workspace at bounding box center [672, 445] width 1344 height 891
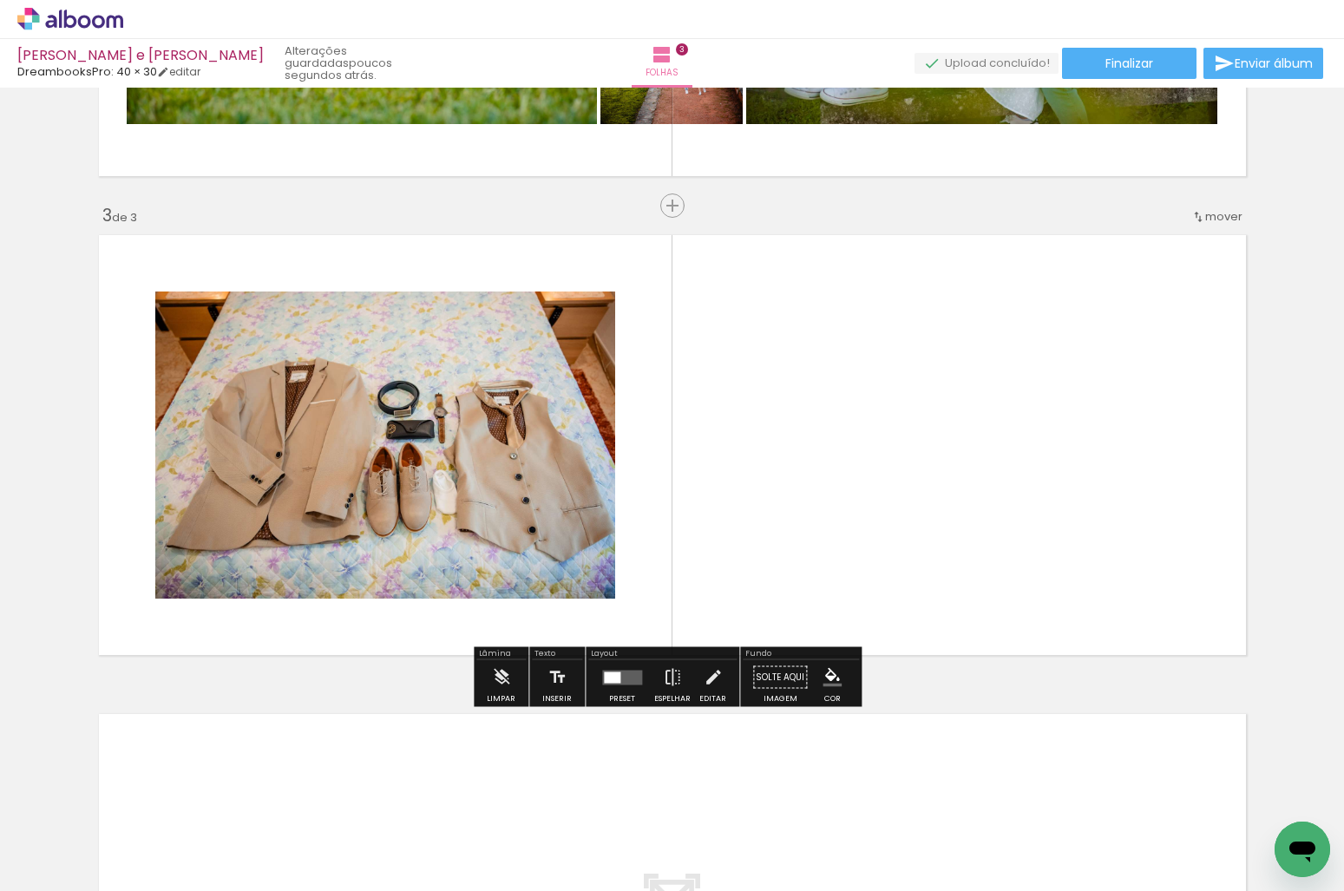
scroll to position [879, 0]
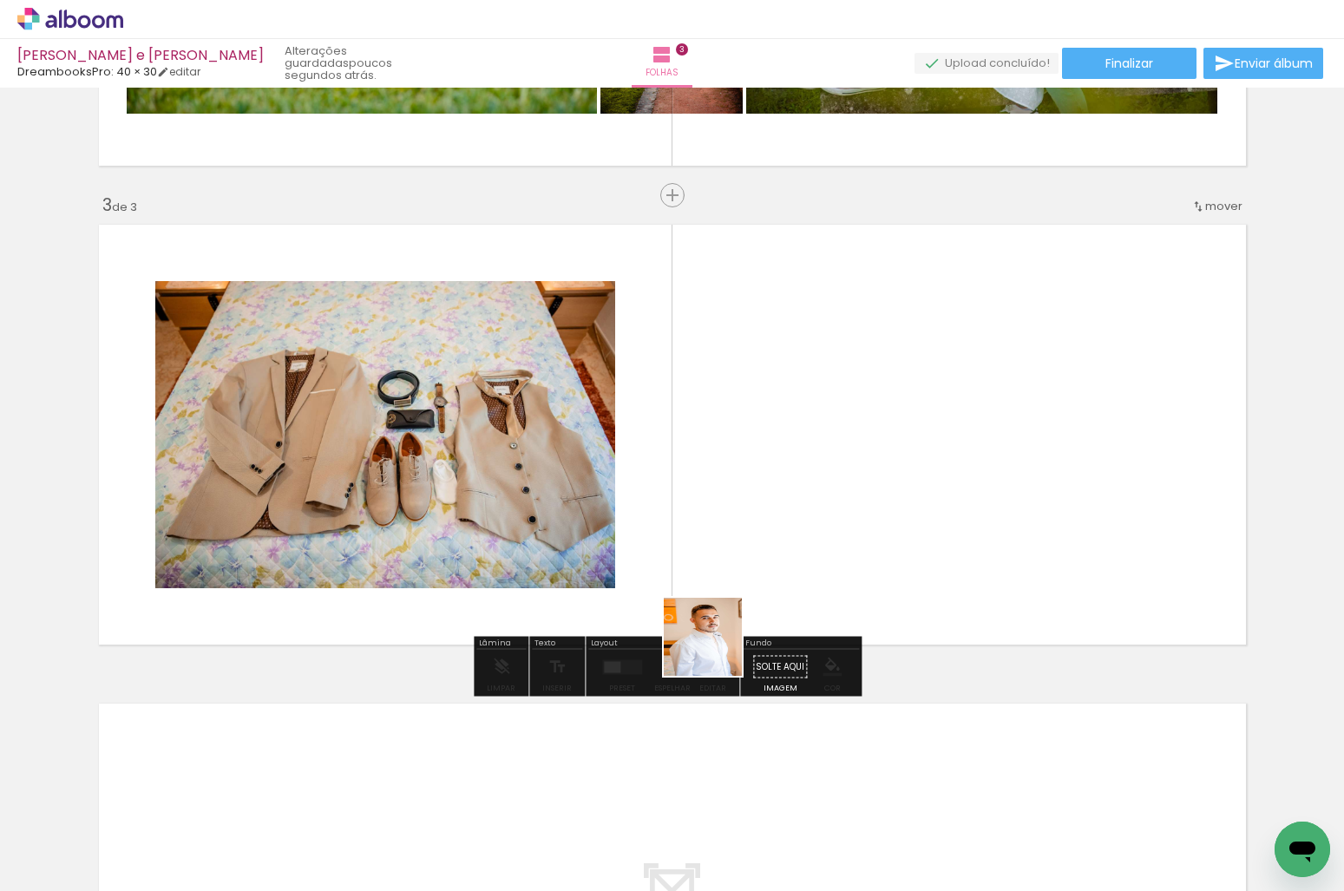
drag, startPoint x: 693, startPoint y: 681, endPoint x: 777, endPoint y: 563, distance: 144.9
click at [777, 563] on quentale-workspace at bounding box center [672, 445] width 1344 height 891
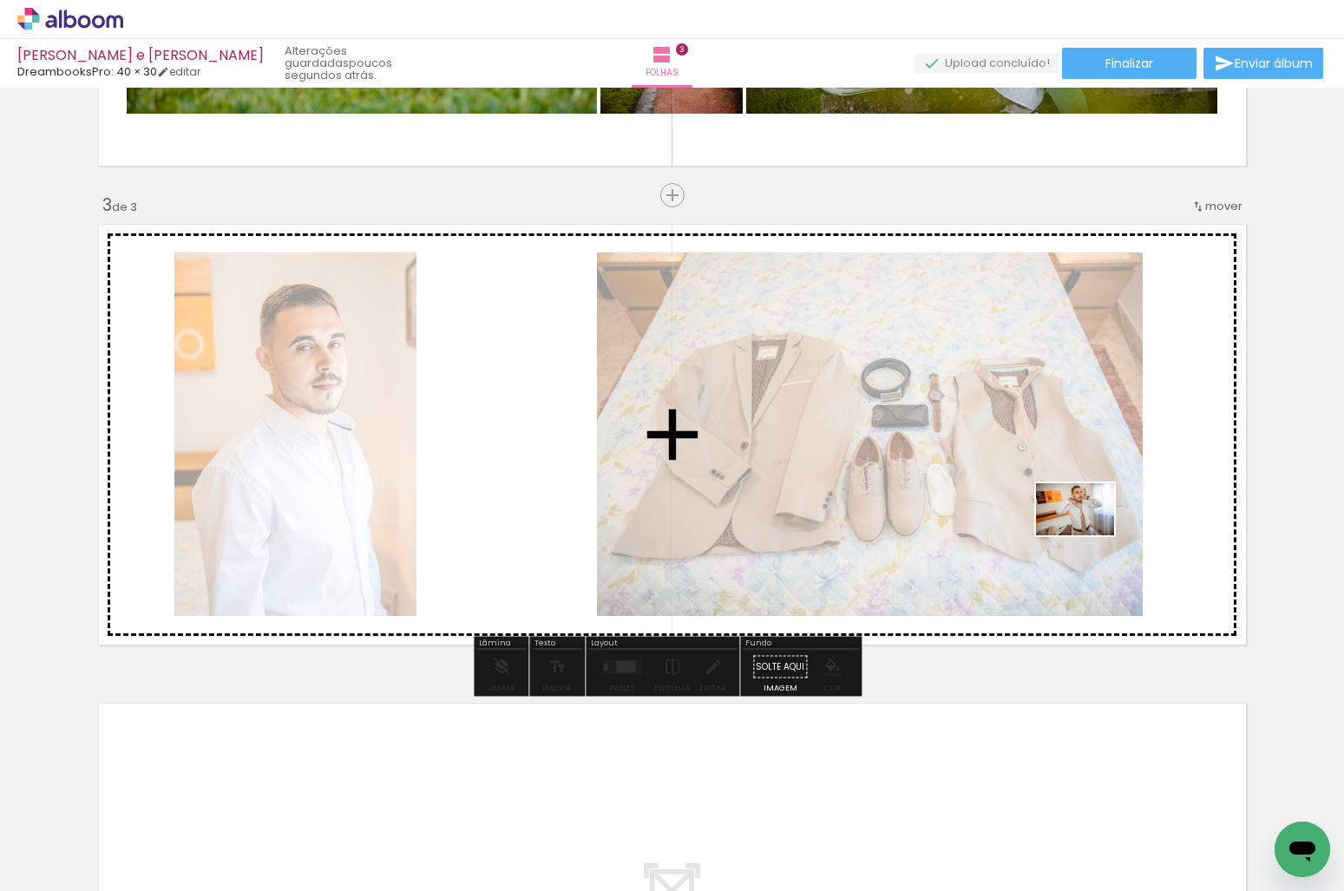
drag, startPoint x: 878, startPoint y: 832, endPoint x: 1088, endPoint y: 535, distance: 363.4
click at [1088, 535] on quentale-workspace at bounding box center [672, 445] width 1344 height 891
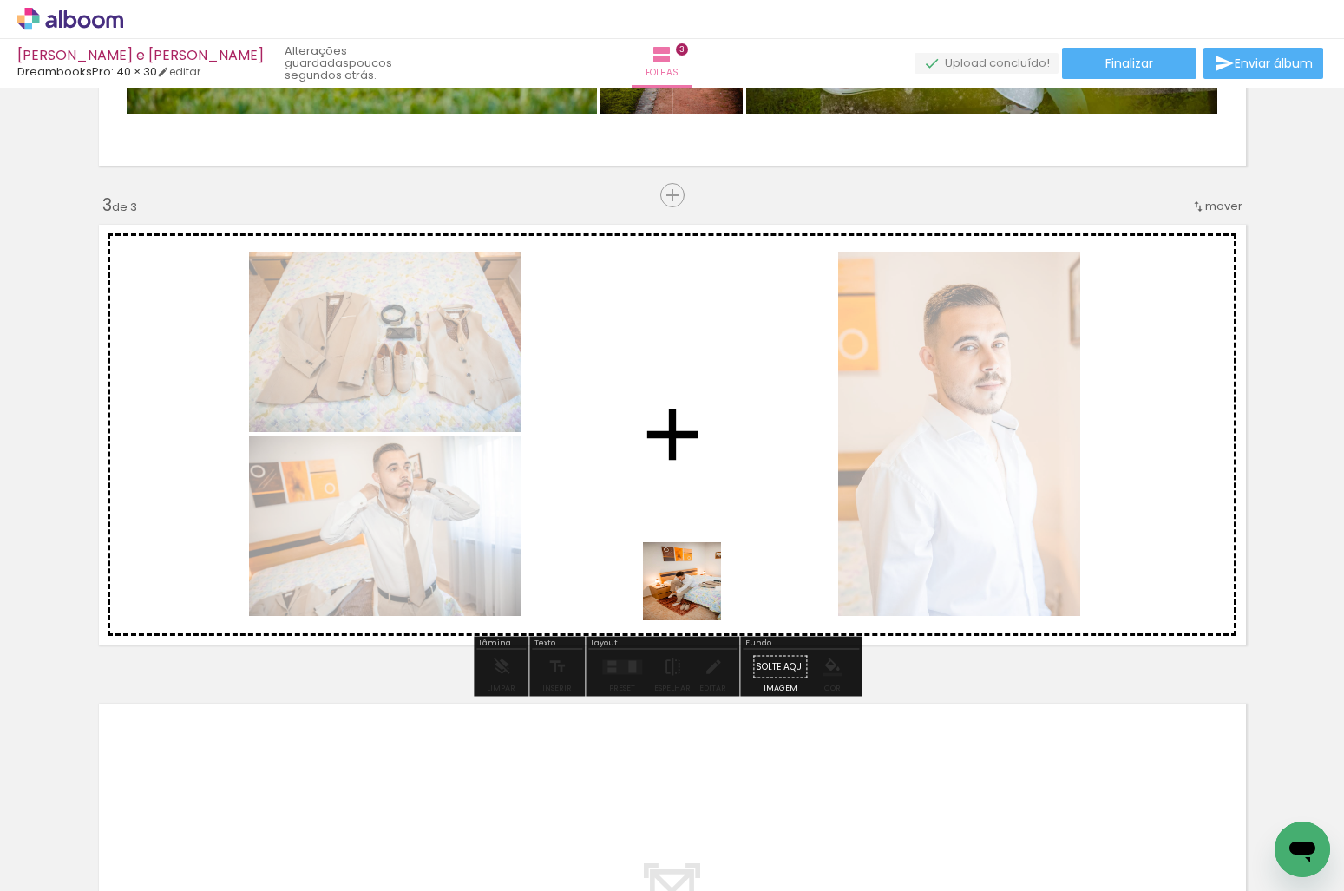
drag, startPoint x: 668, startPoint y: 839, endPoint x: 695, endPoint y: 594, distance: 246.1
click at [695, 594] on quentale-workspace at bounding box center [672, 445] width 1344 height 891
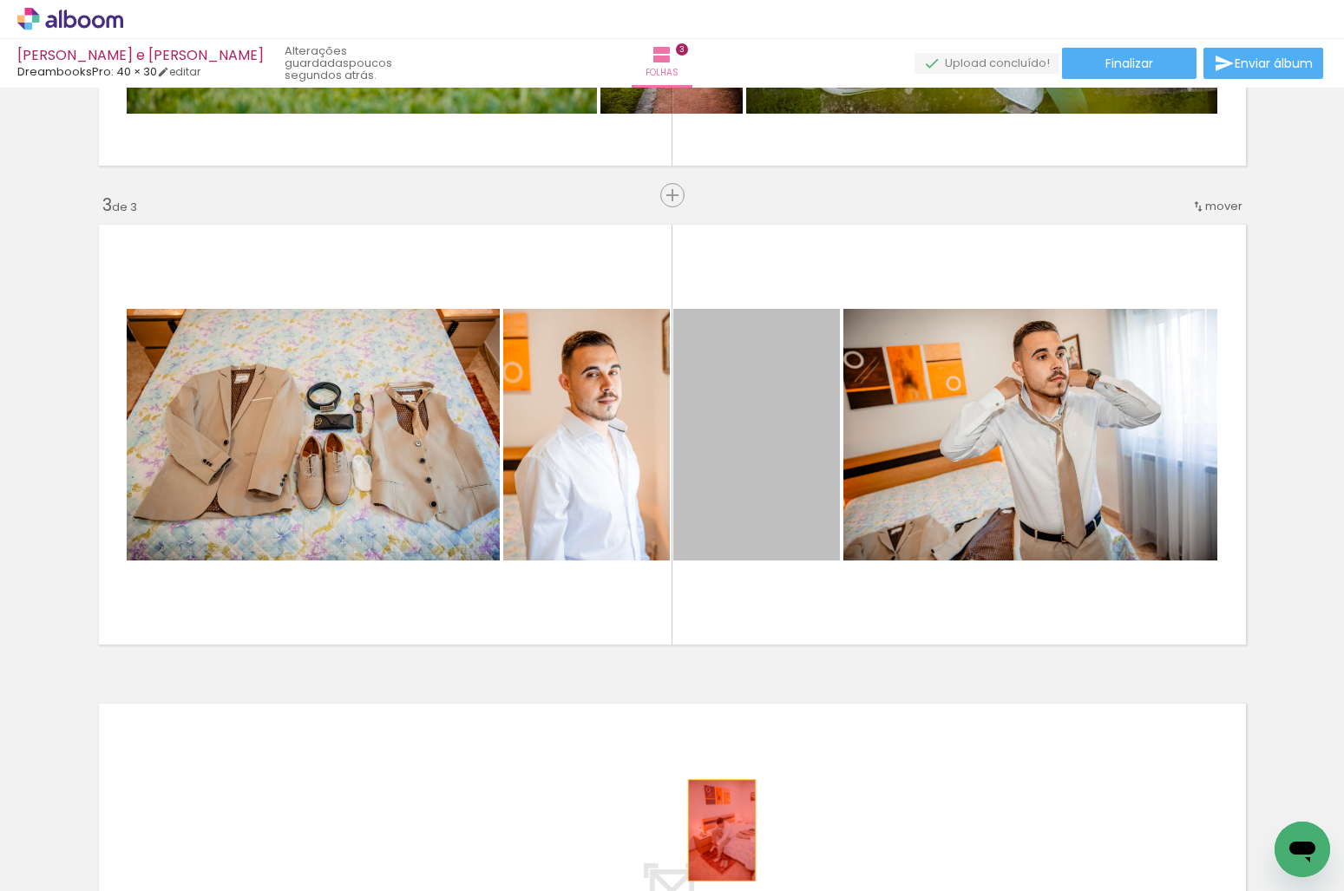
drag, startPoint x: 782, startPoint y: 630, endPoint x: 709, endPoint y: 837, distance: 220.0
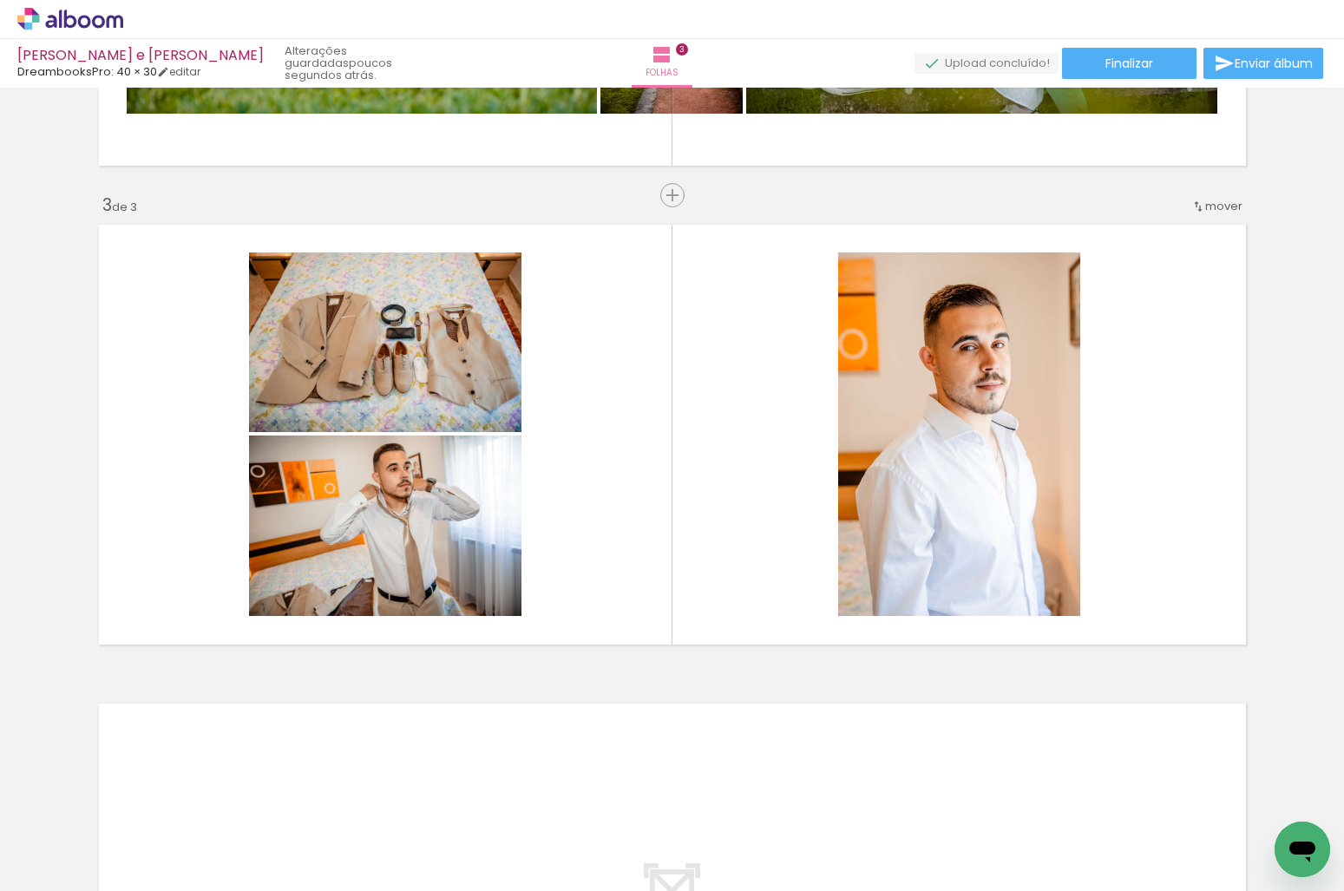
scroll to position [0, 2236]
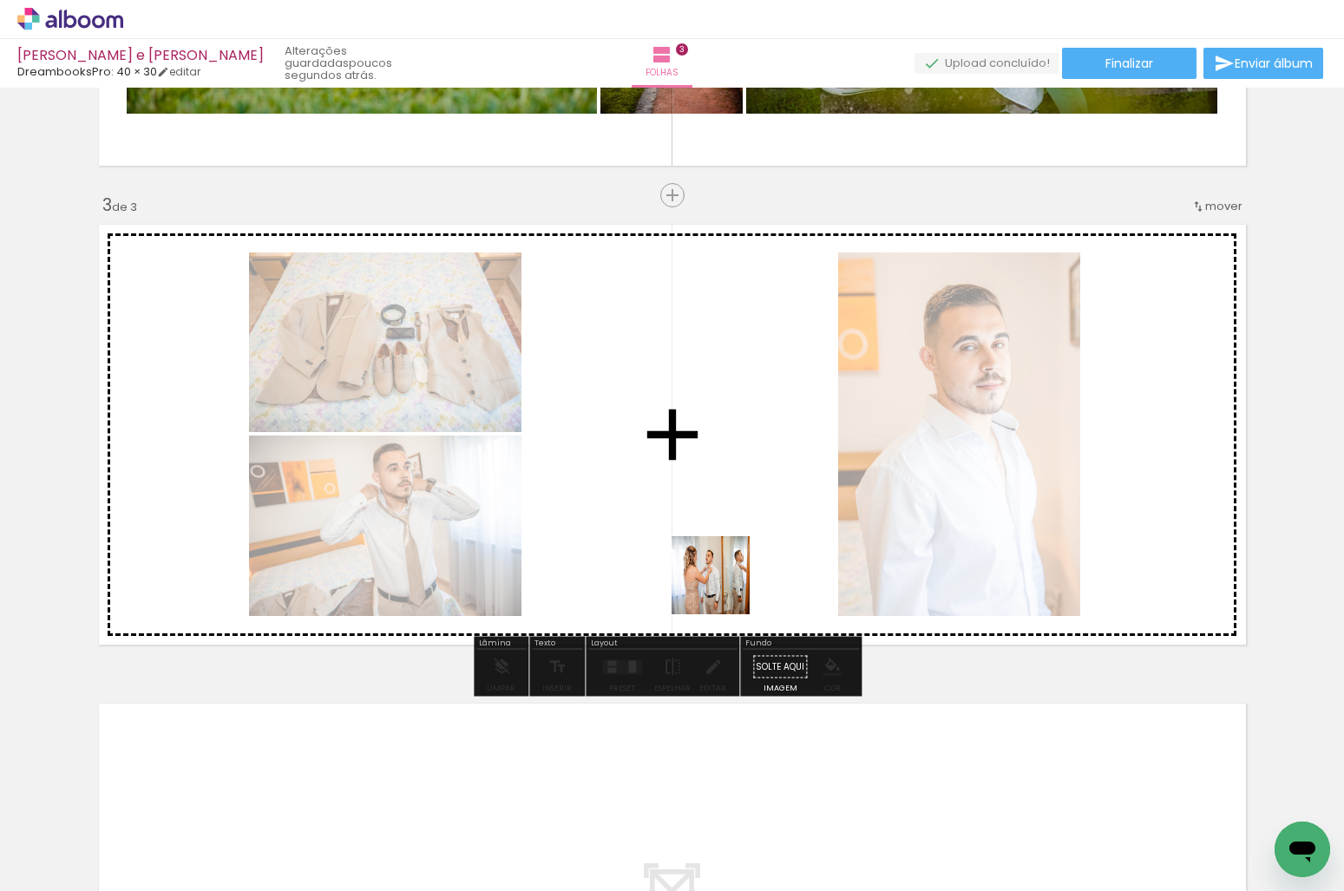
drag, startPoint x: 669, startPoint y: 838, endPoint x: 769, endPoint y: 791, distance: 111.0
click at [723, 586] on quentale-workspace at bounding box center [672, 445] width 1344 height 891
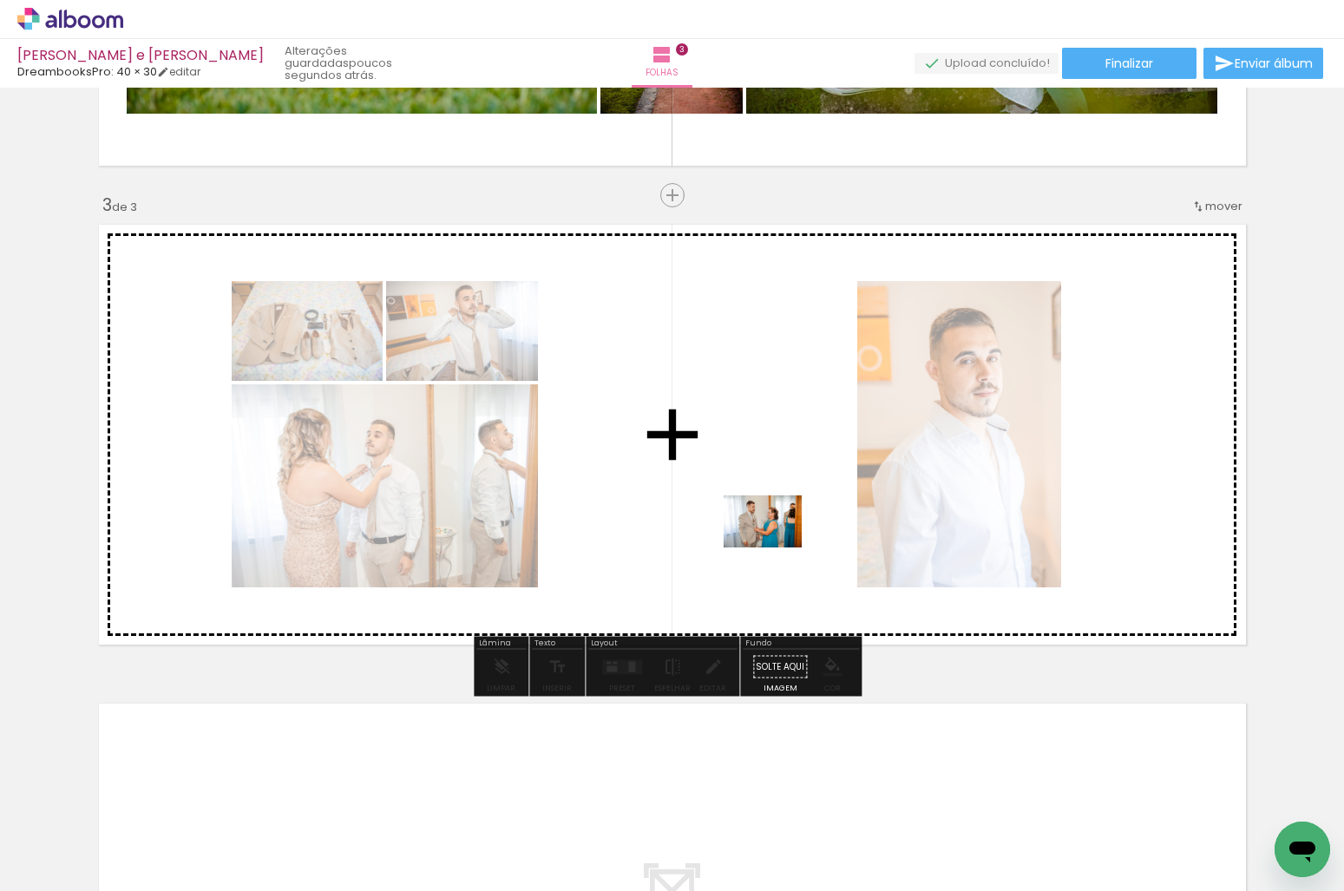
drag, startPoint x: 771, startPoint y: 839, endPoint x: 775, endPoint y: 547, distance: 291.5
click at [775, 547] on quentale-workspace at bounding box center [672, 445] width 1344 height 891
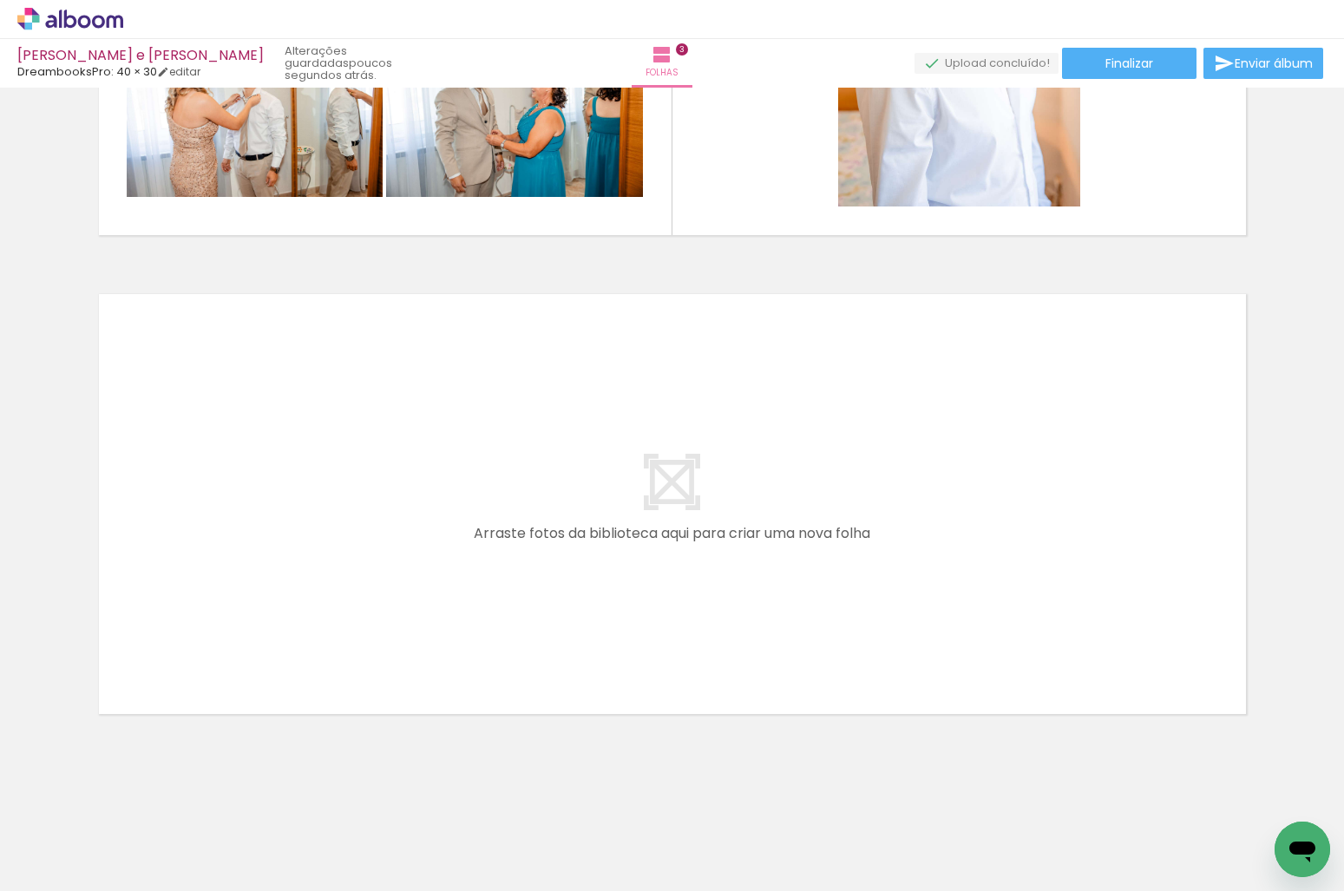
scroll to position [0, 2650]
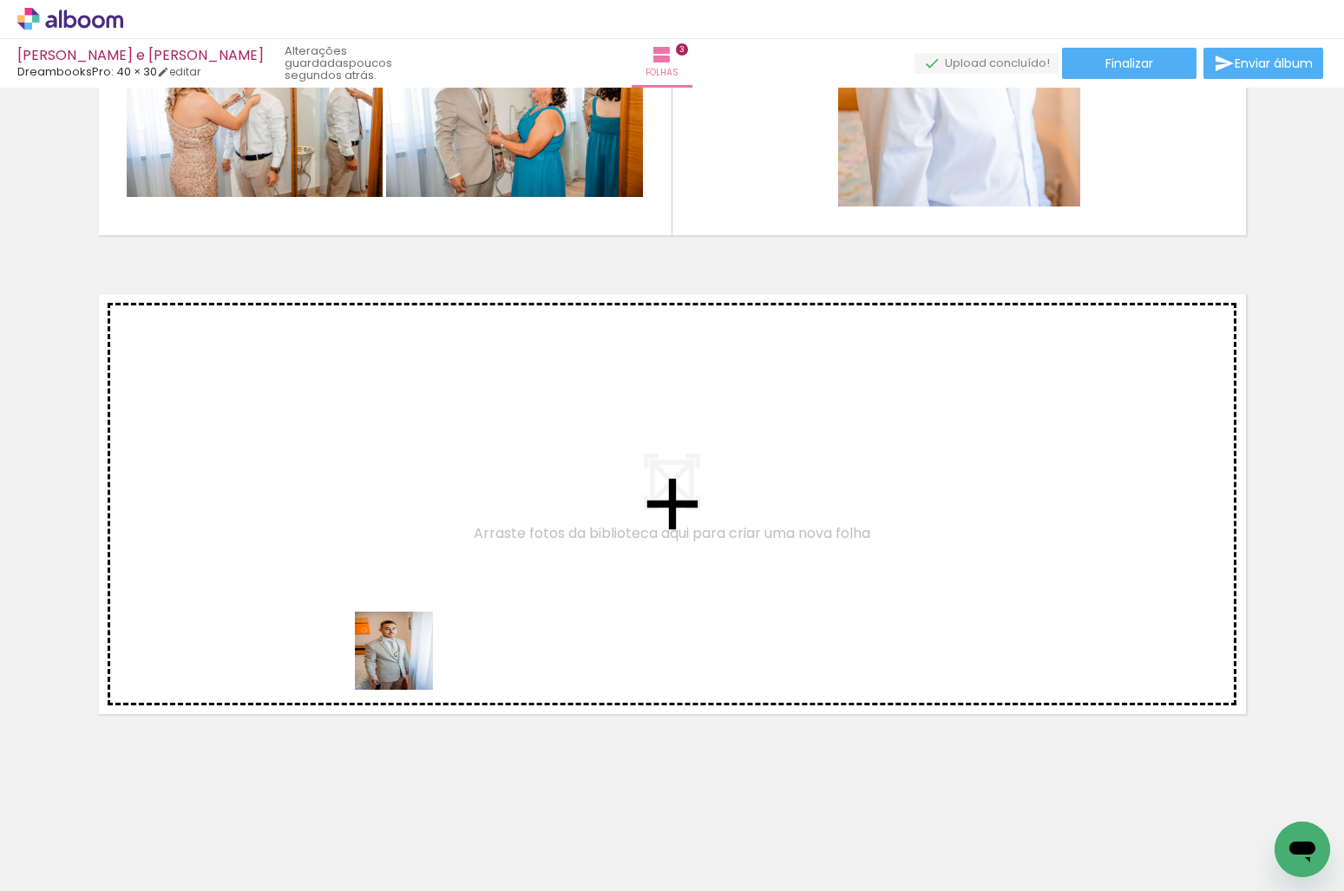
drag, startPoint x: 435, startPoint y: 835, endPoint x: 539, endPoint y: 816, distance: 105.0
click at [386, 605] on quentale-workspace at bounding box center [672, 445] width 1344 height 891
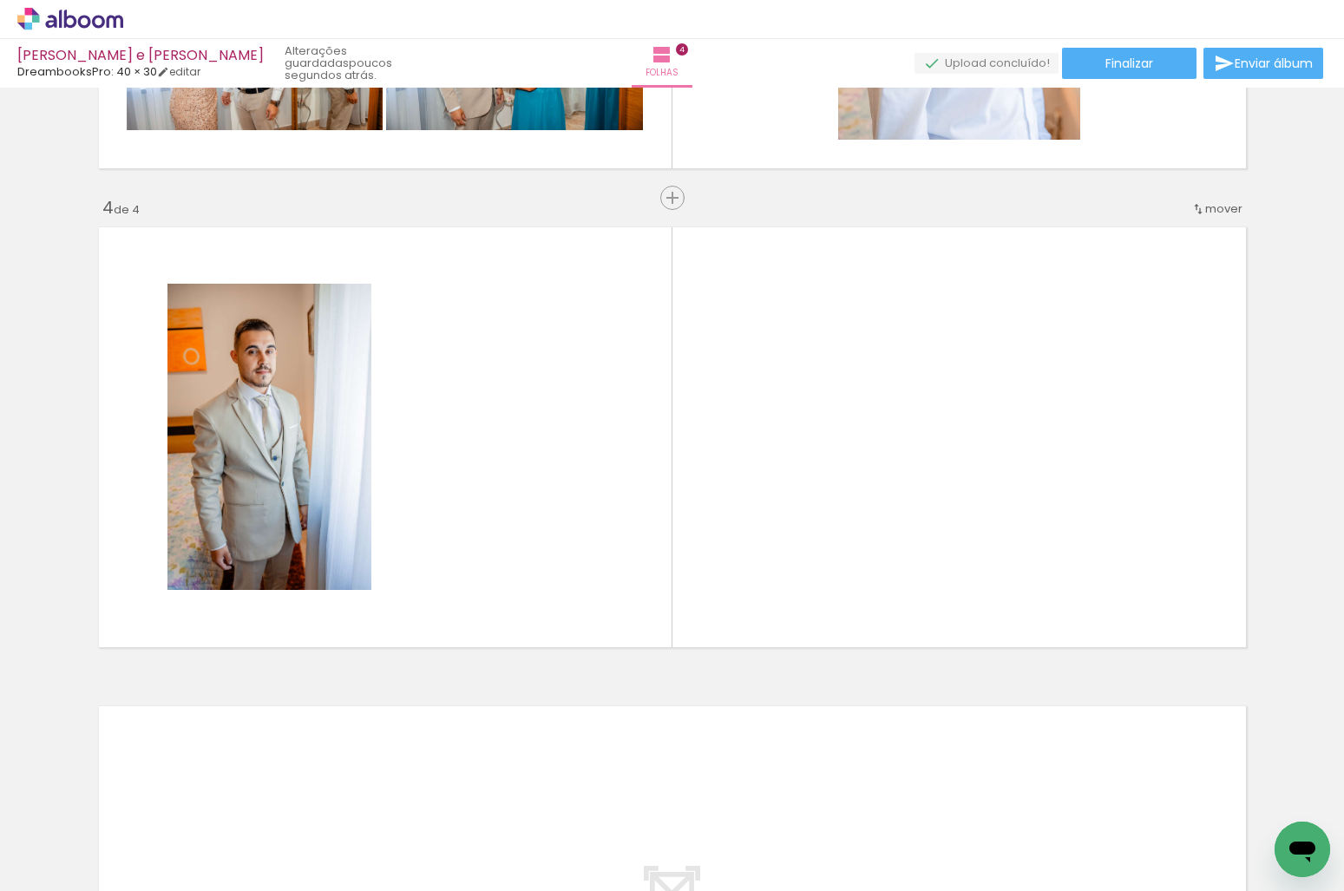
scroll to position [1357, 0]
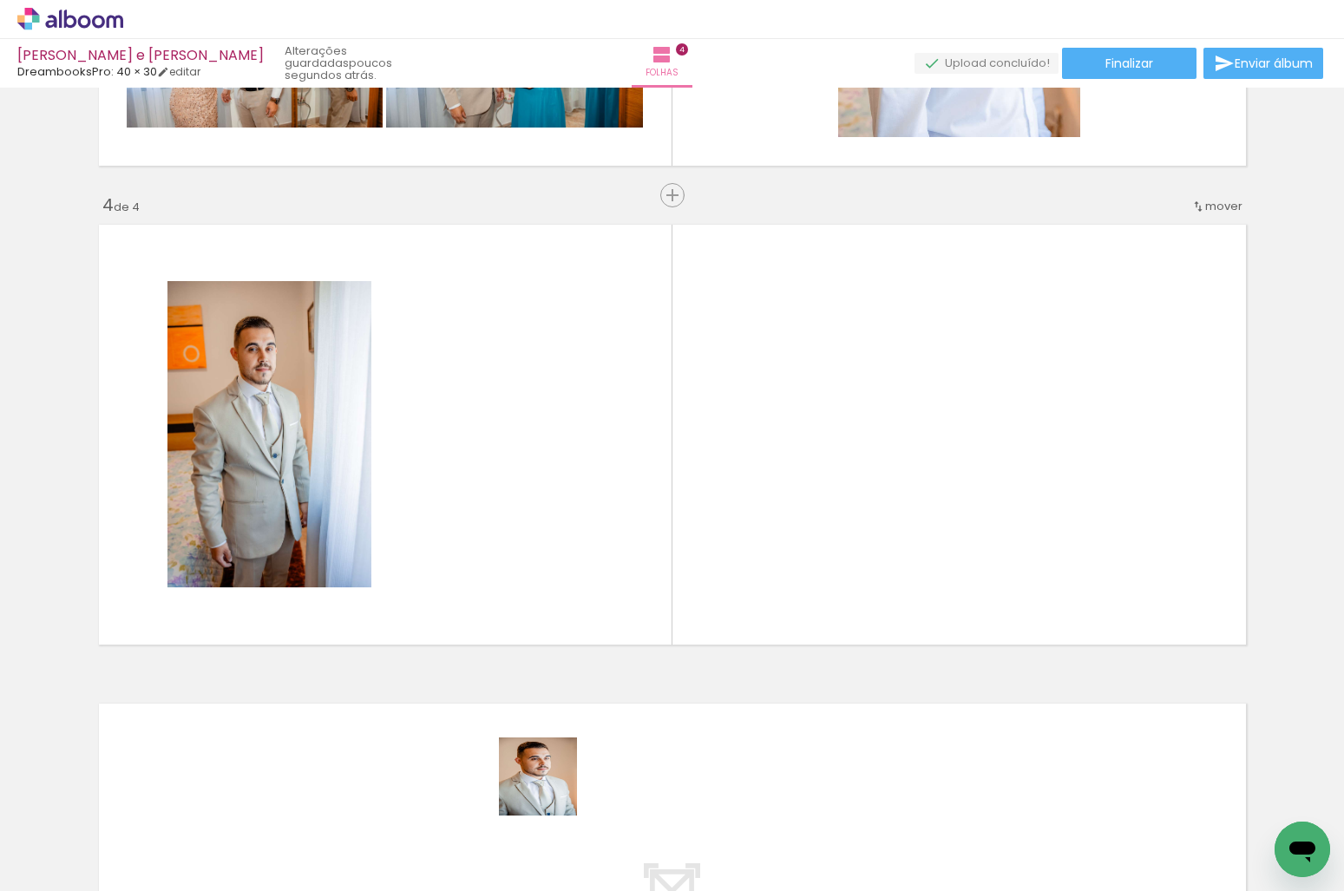
drag, startPoint x: 551, startPoint y: 789, endPoint x: 562, endPoint y: 507, distance: 283.0
click at [562, 507] on quentale-workspace at bounding box center [672, 445] width 1344 height 891
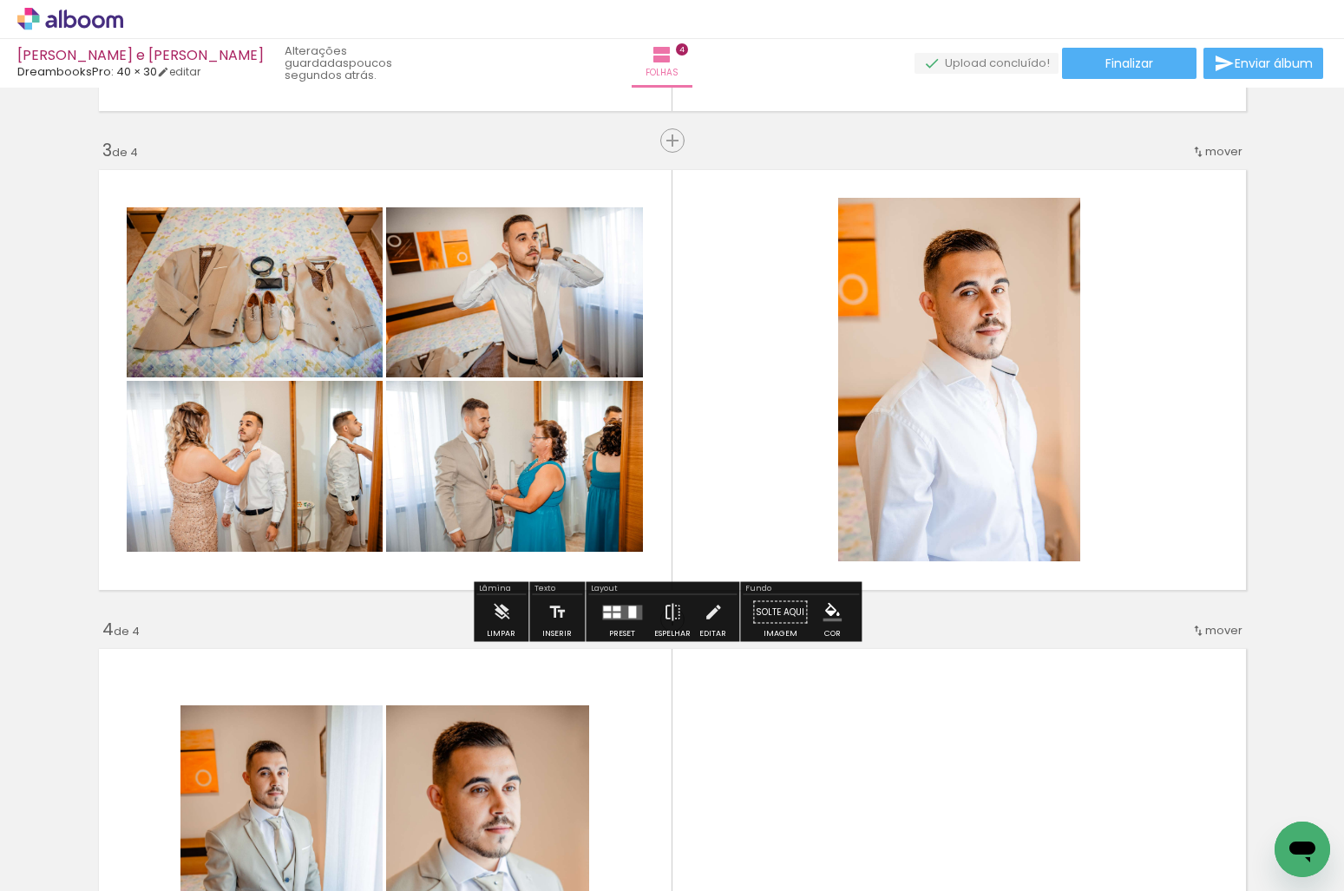
scroll to position [924, 0]
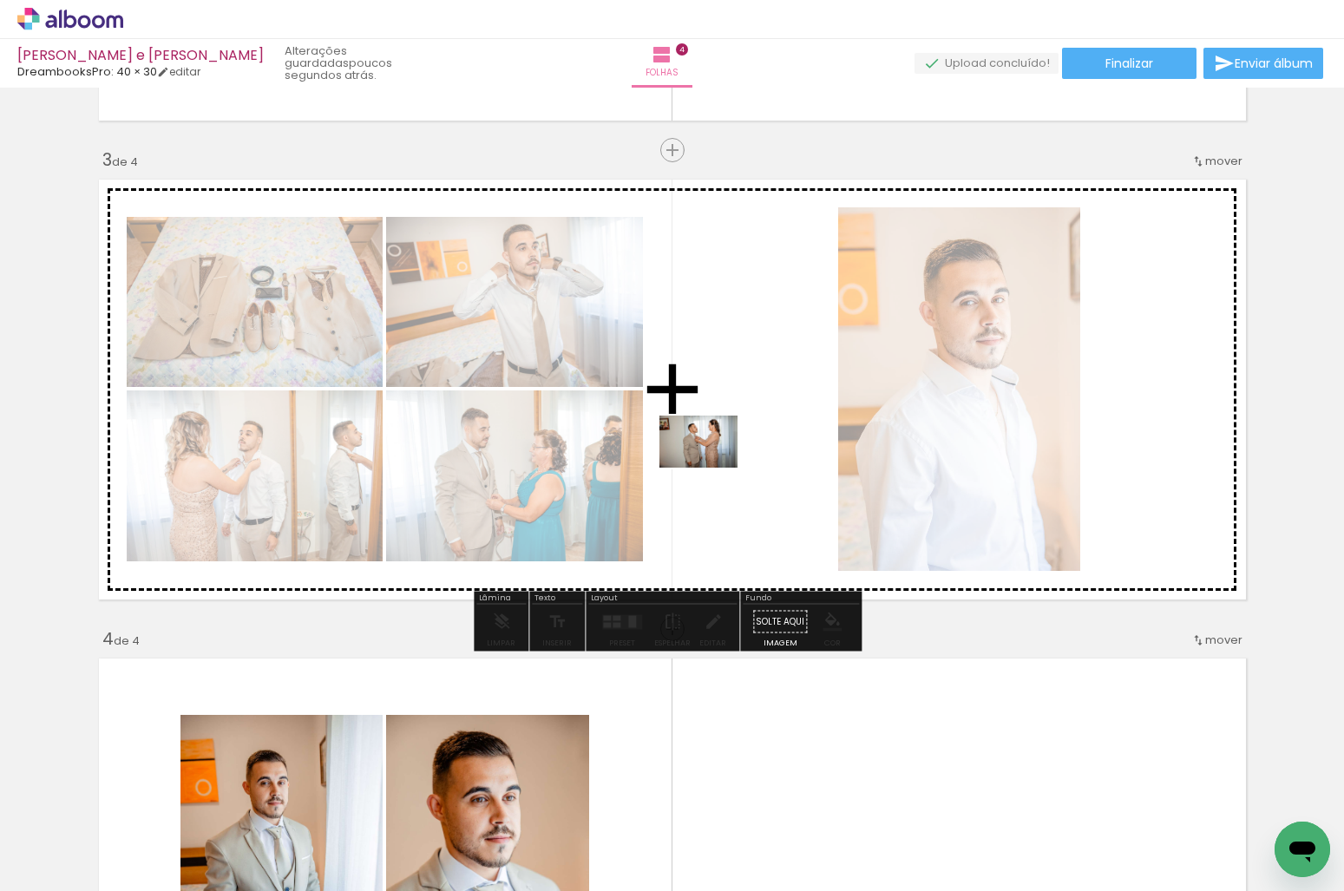
drag, startPoint x: 634, startPoint y: 837, endPoint x: 711, endPoint y: 468, distance: 377.5
click at [711, 468] on quentale-workspace at bounding box center [672, 445] width 1344 height 891
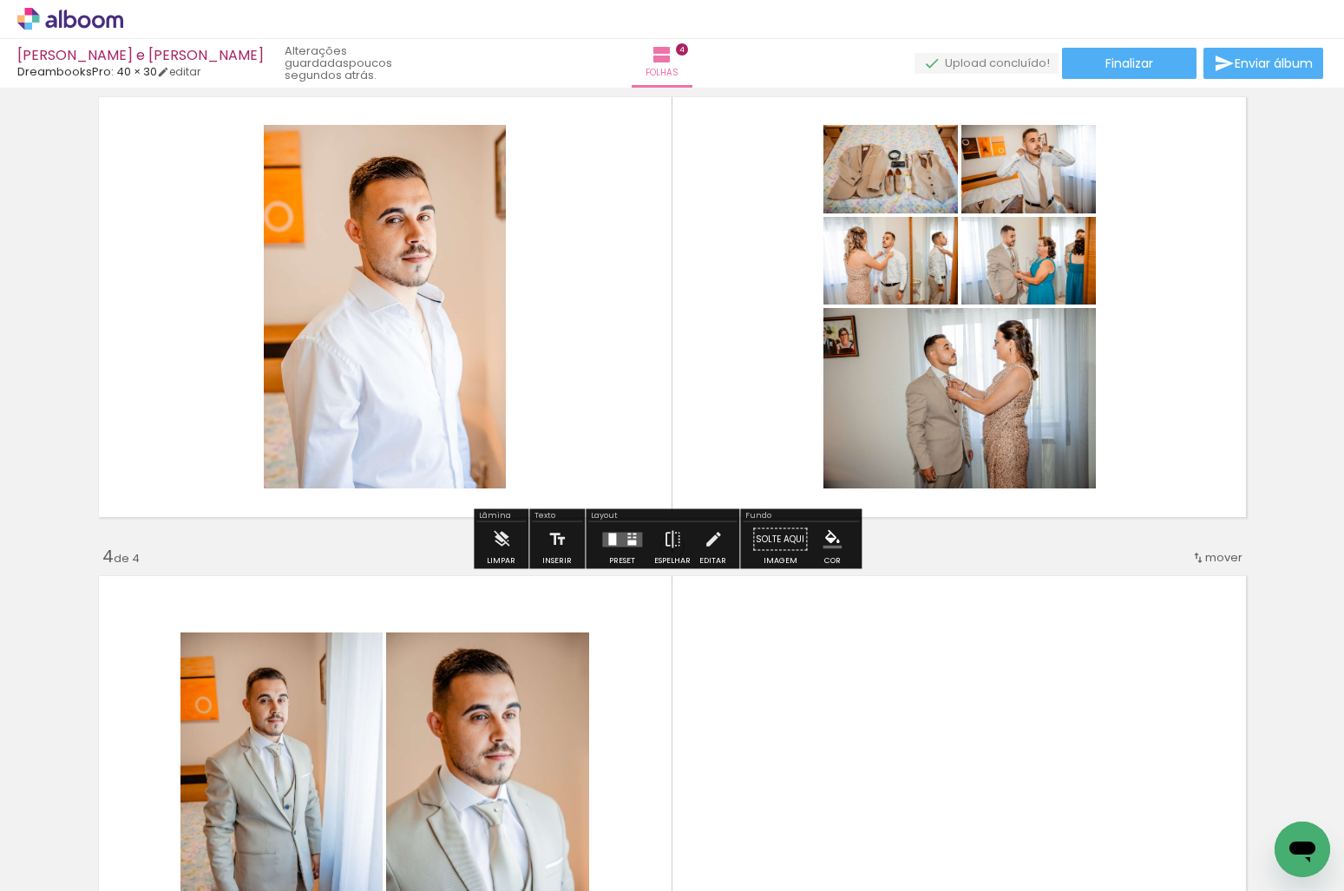
scroll to position [1357, 0]
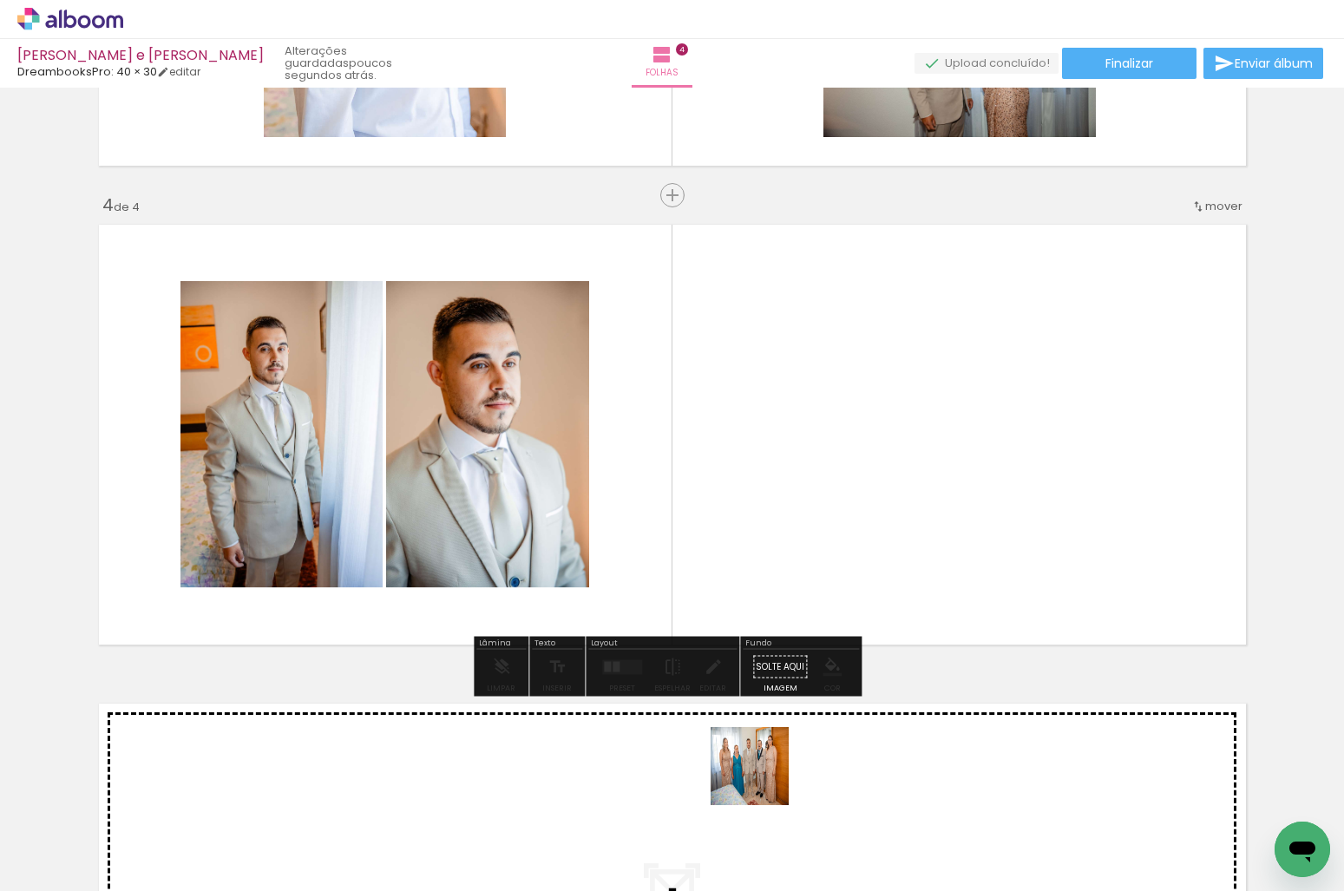
drag, startPoint x: 736, startPoint y: 839, endPoint x: 851, endPoint y: 573, distance: 289.1
click at [851, 573] on quentale-workspace at bounding box center [672, 445] width 1344 height 891
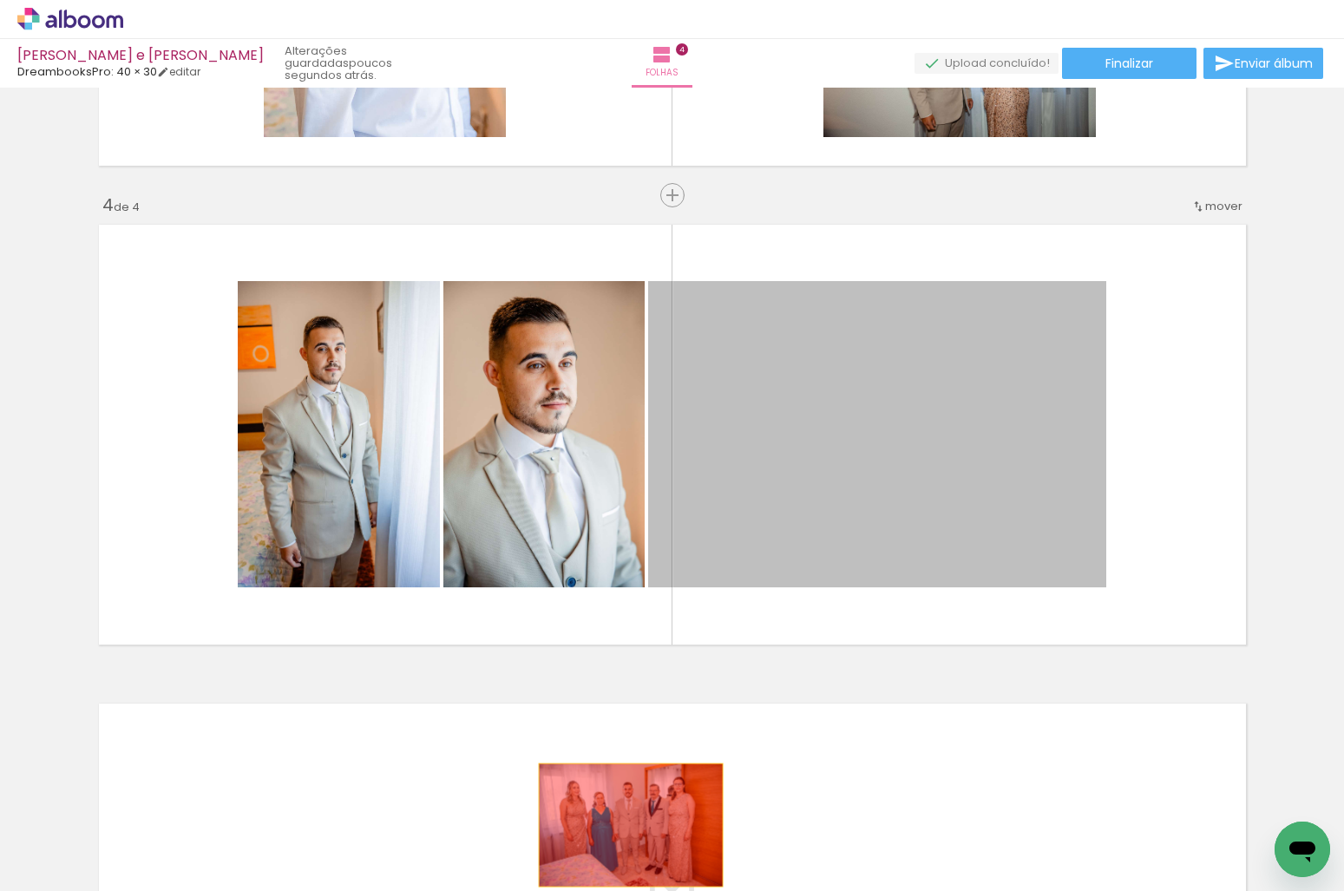
drag, startPoint x: 885, startPoint y: 462, endPoint x: 624, endPoint y: 825, distance: 446.8
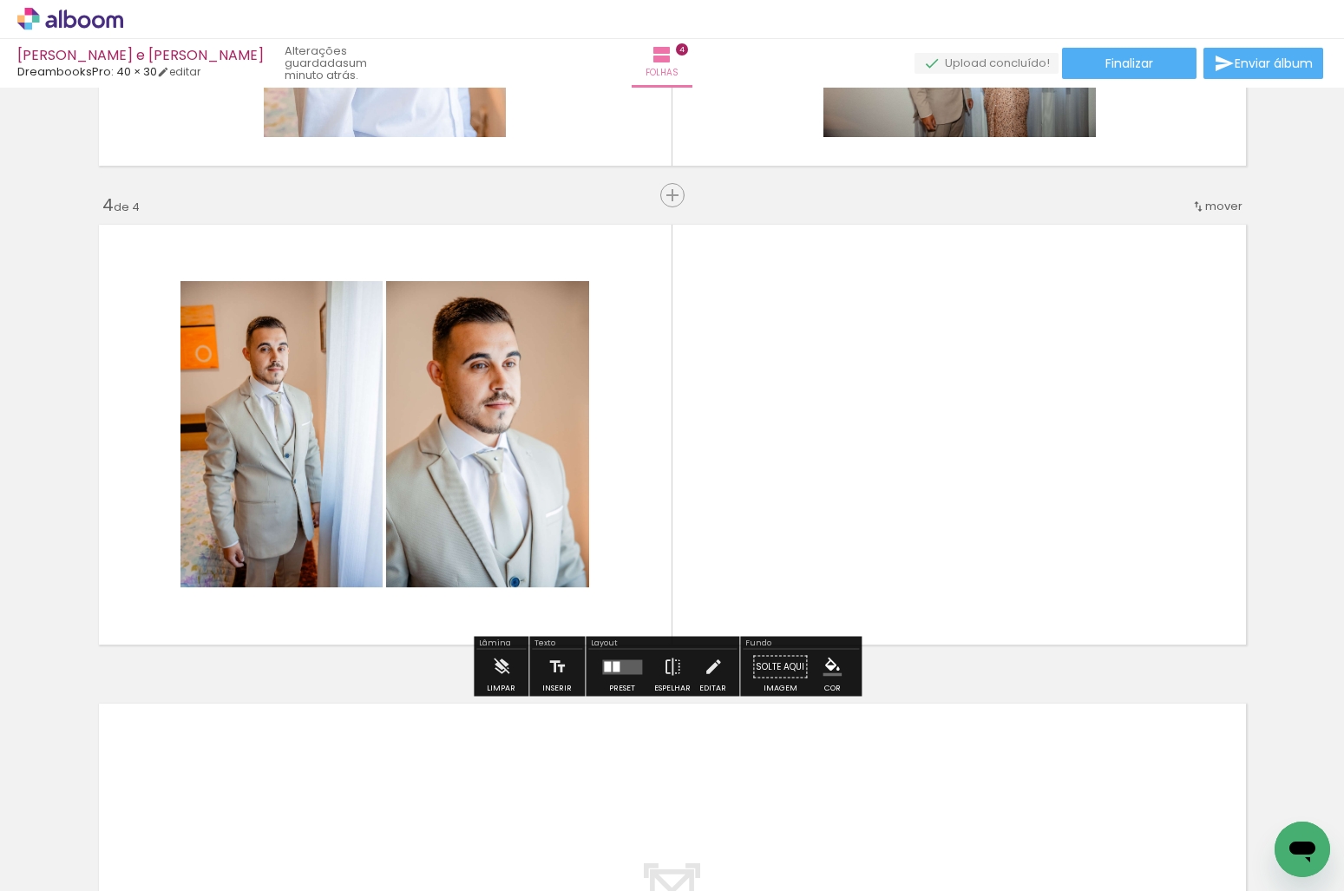
scroll to position [0, 2950]
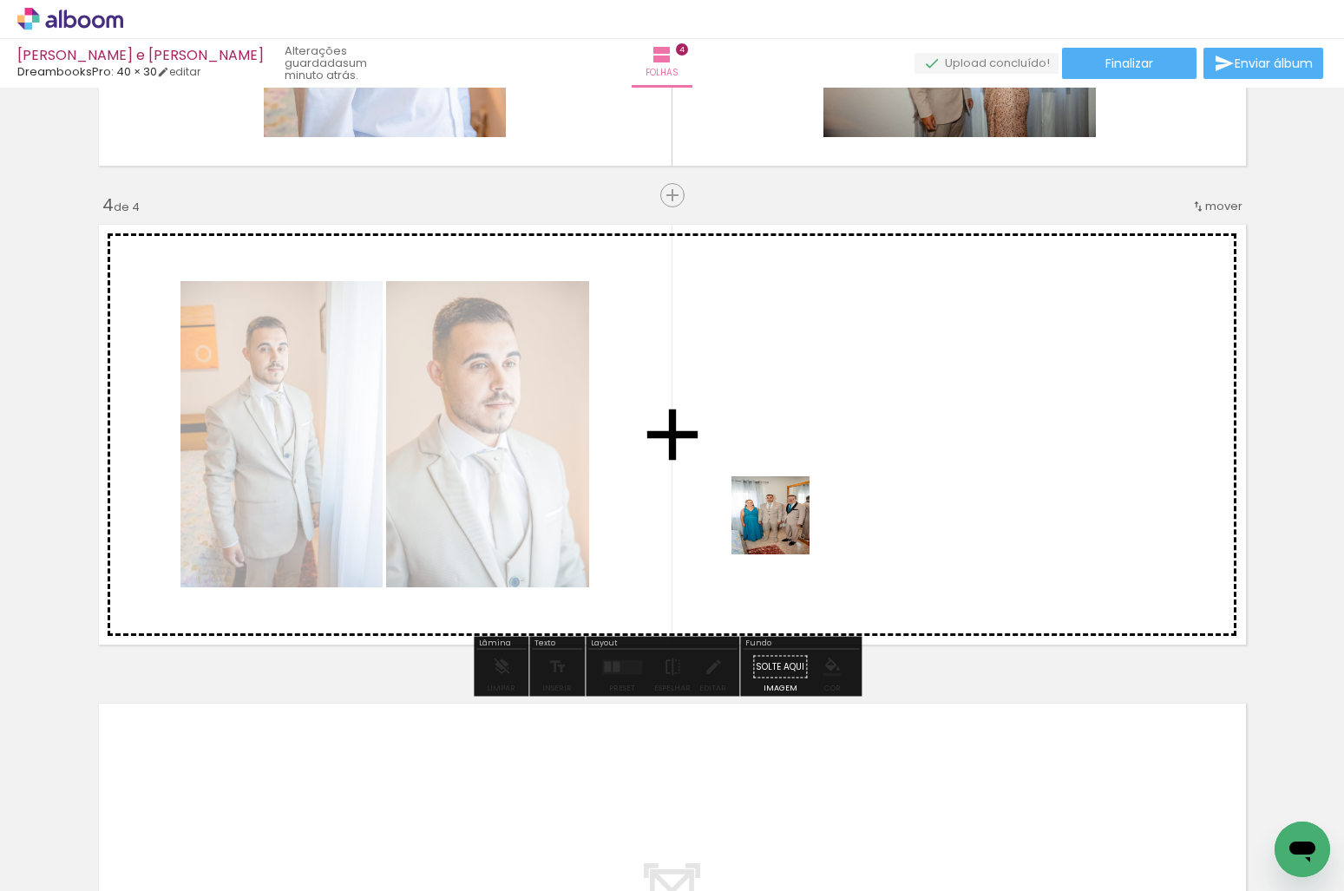
drag, startPoint x: 631, startPoint y: 740, endPoint x: 768, endPoint y: 708, distance: 141.6
click at [795, 507] on quentale-workspace at bounding box center [672, 445] width 1344 height 891
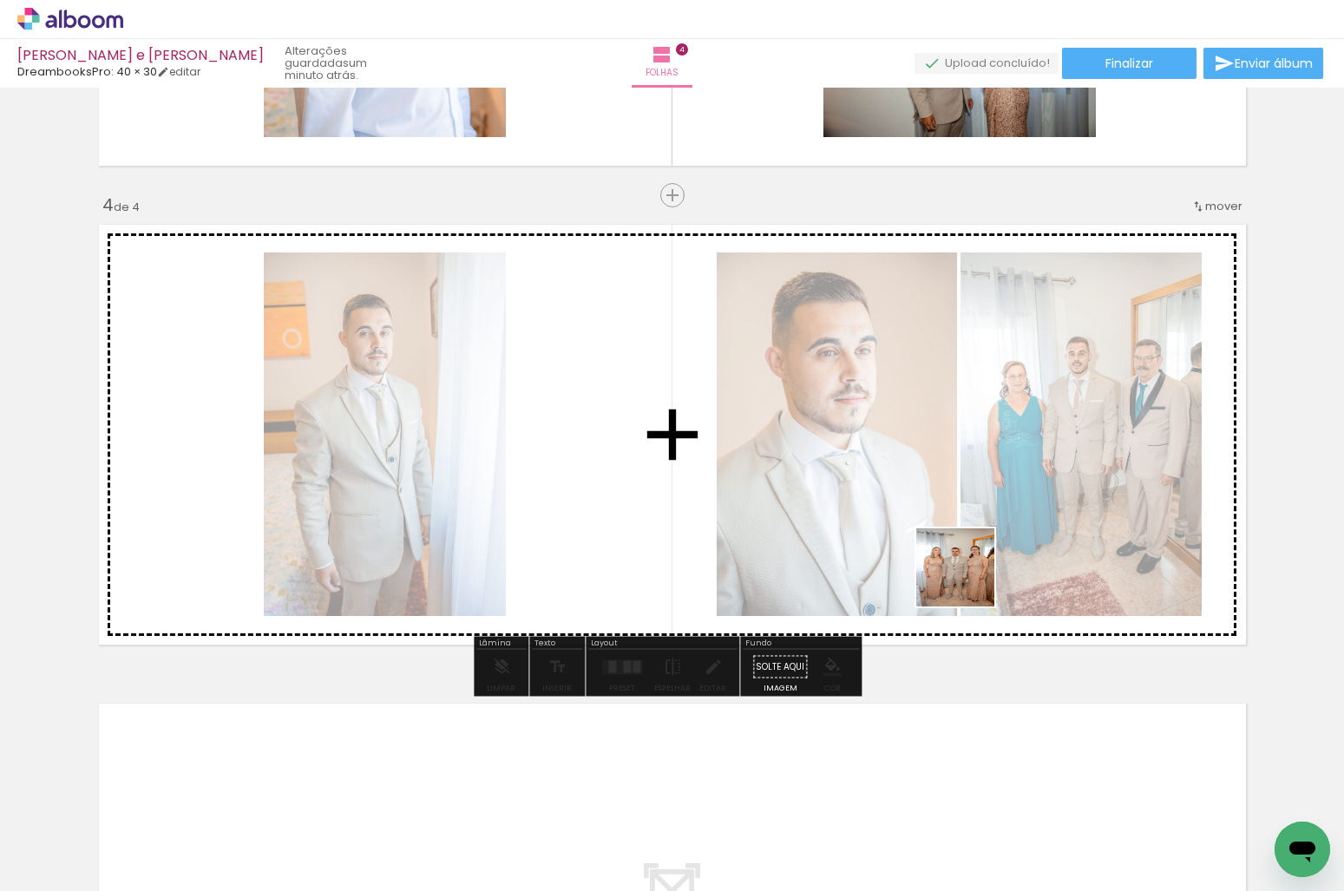
drag, startPoint x: 840, startPoint y: 821, endPoint x: 1003, endPoint y: 524, distance: 338.1
click at [1003, 524] on quentale-workspace at bounding box center [672, 445] width 1344 height 891
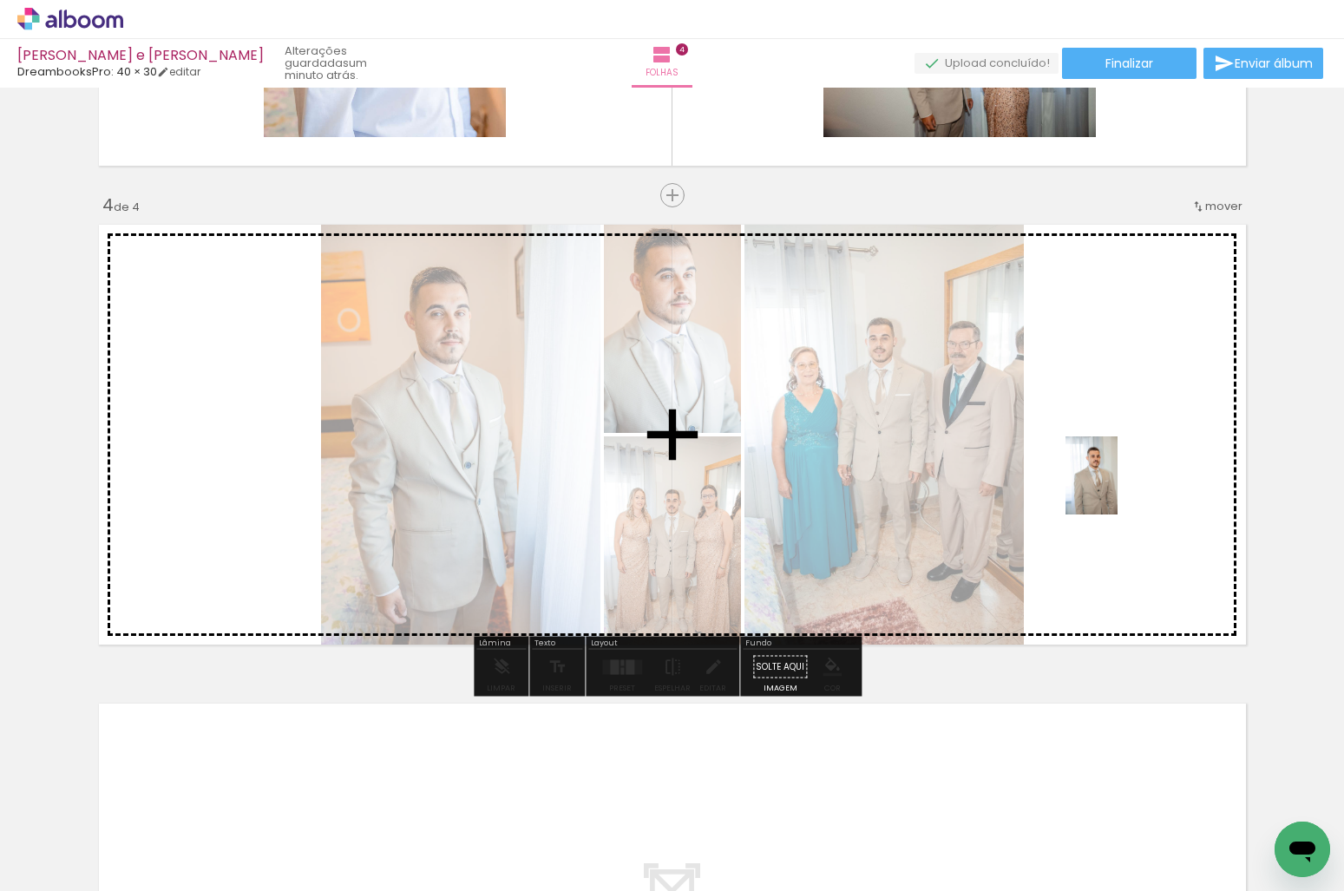
drag, startPoint x: 938, startPoint y: 822, endPoint x: 1117, endPoint y: 488, distance: 379.1
click at [1117, 488] on quentale-workspace at bounding box center [672, 445] width 1344 height 891
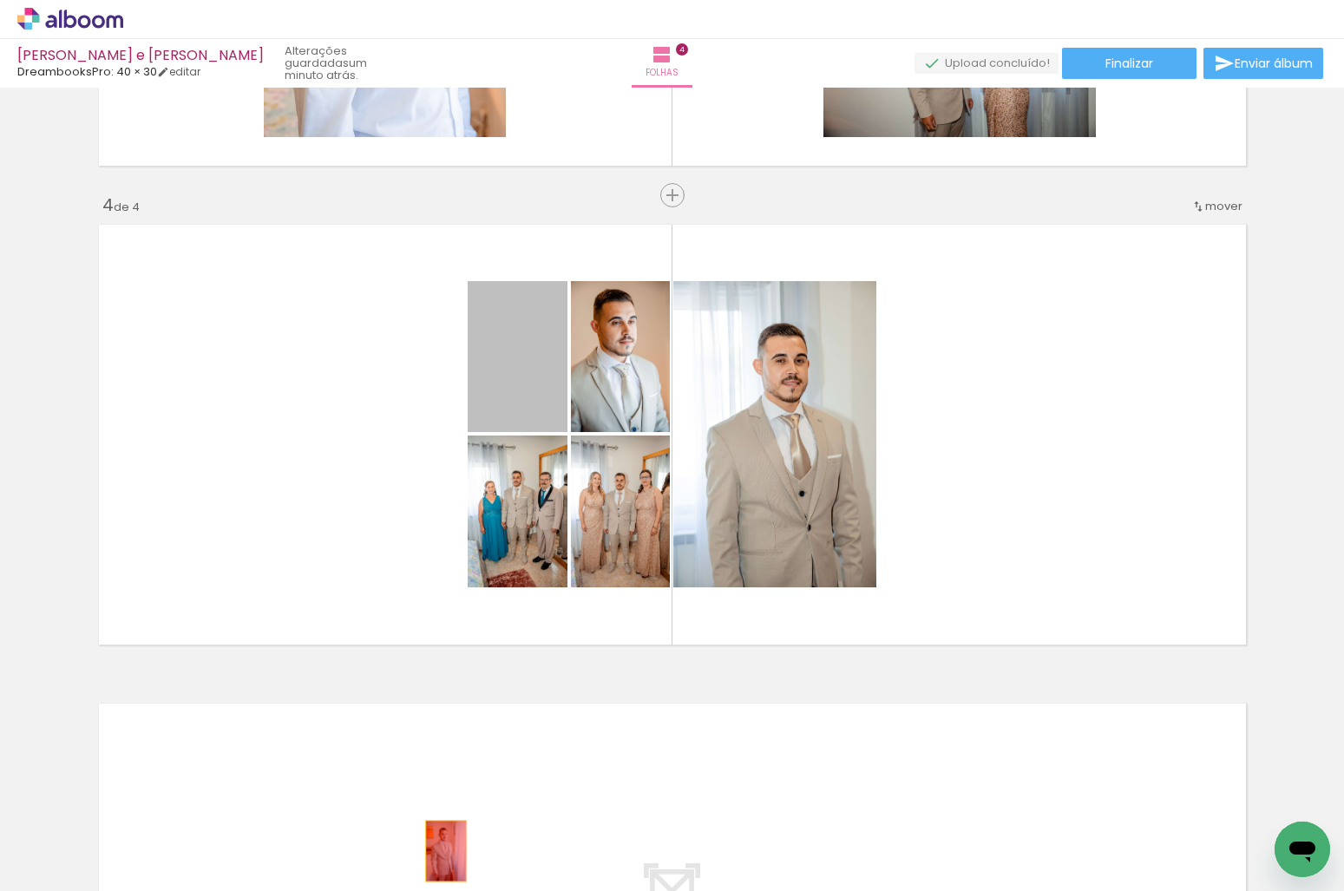
drag, startPoint x: 501, startPoint y: 390, endPoint x: 439, endPoint y: 851, distance: 464.8
click at [439, 851] on quentale-workspace at bounding box center [672, 445] width 1344 height 891
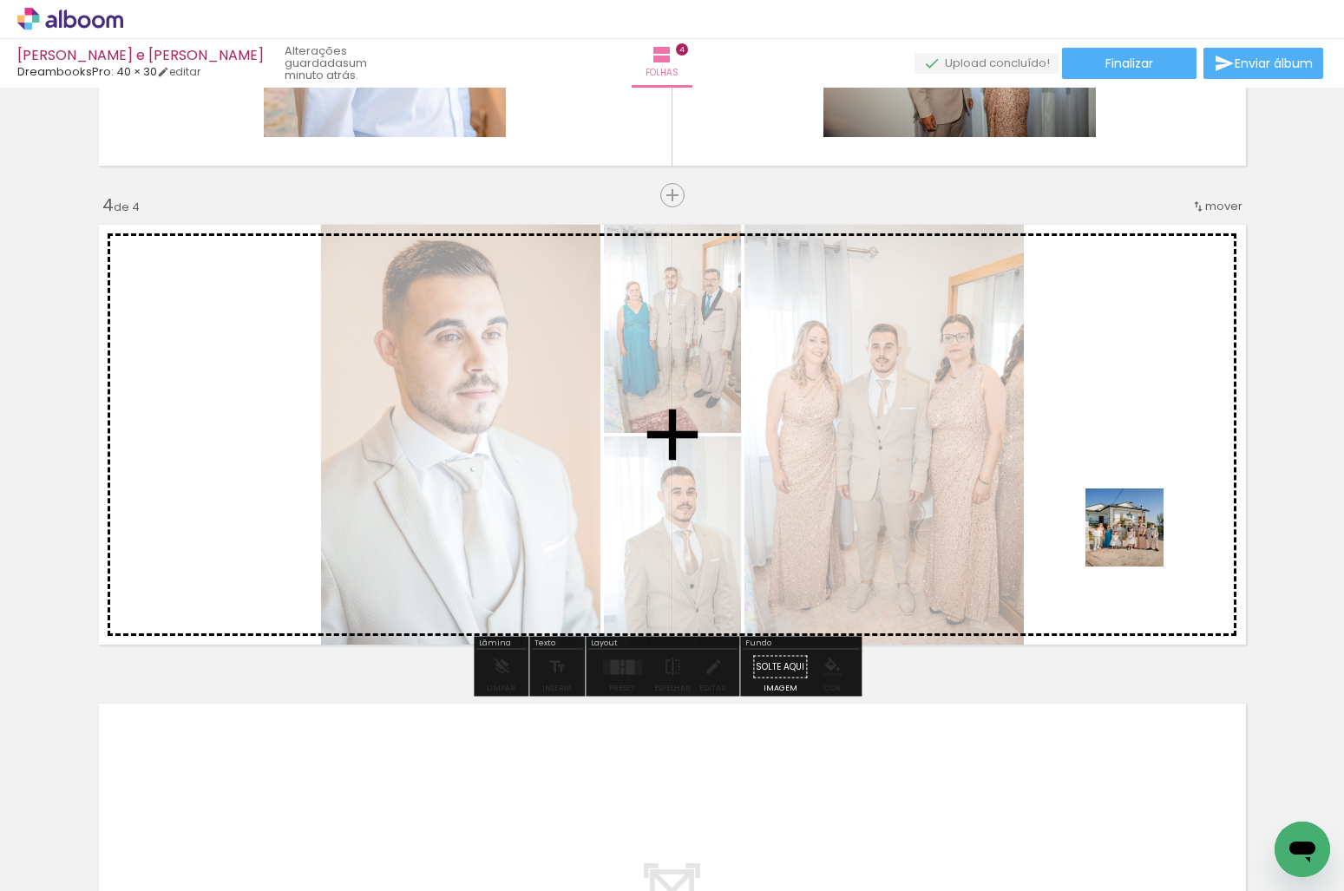
drag, startPoint x: 1030, startPoint y: 837, endPoint x: 1141, endPoint y: 527, distance: 329.0
click at [1141, 527] on quentale-workspace at bounding box center [672, 445] width 1344 height 891
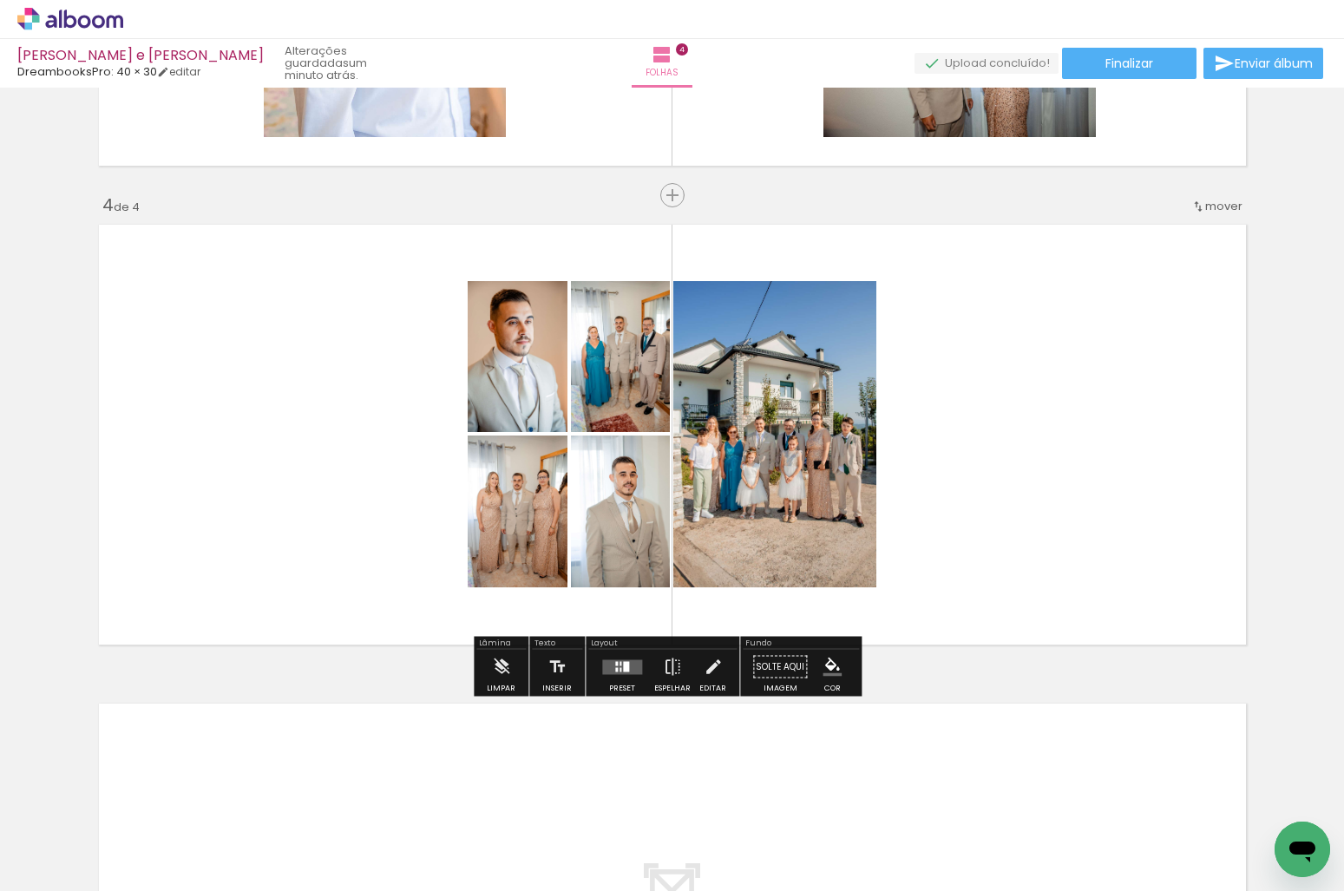
scroll to position [0, 3365]
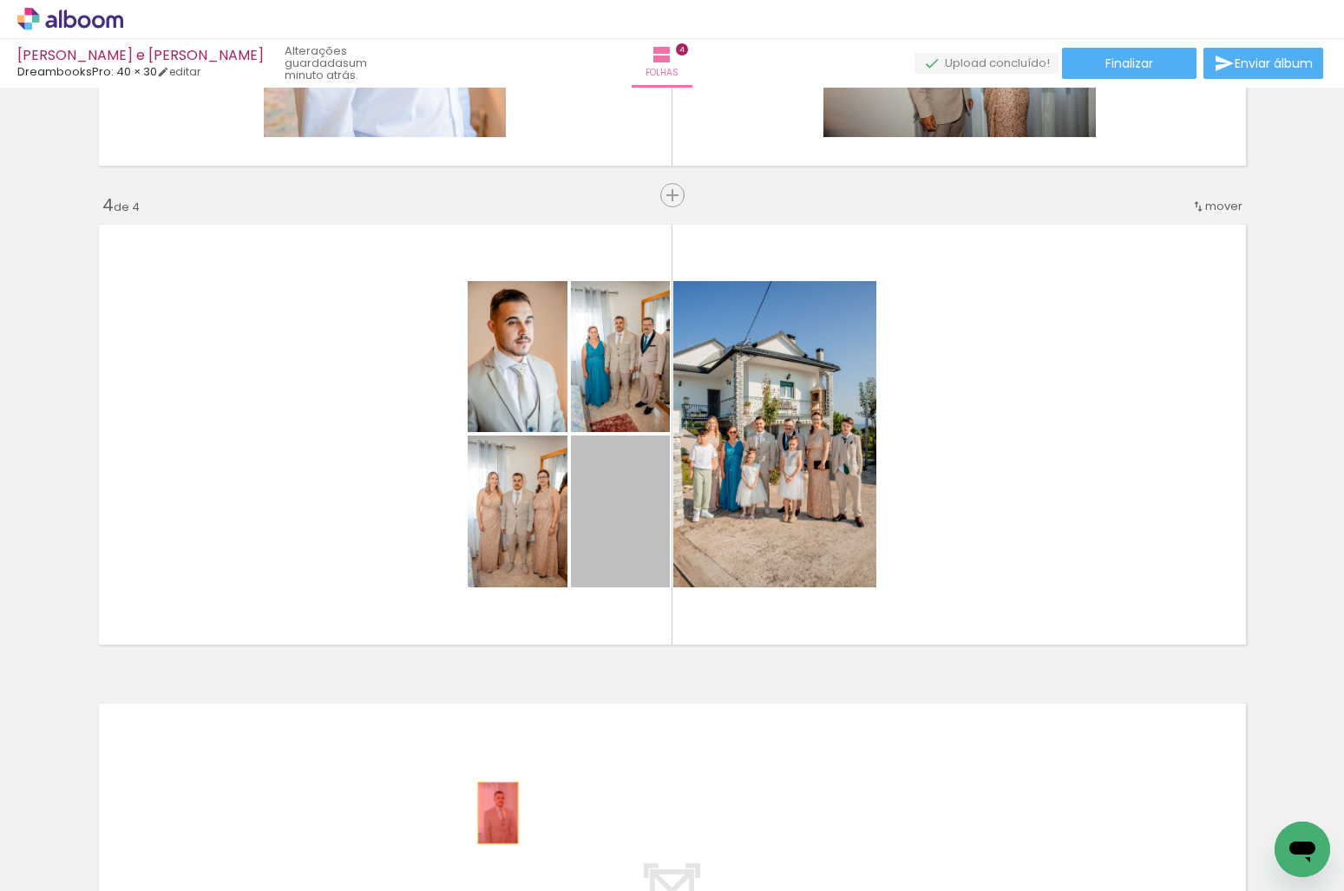
drag, startPoint x: 631, startPoint y: 540, endPoint x: 485, endPoint y: 834, distance: 328.2
click at [485, 834] on quentale-workspace at bounding box center [672, 445] width 1344 height 891
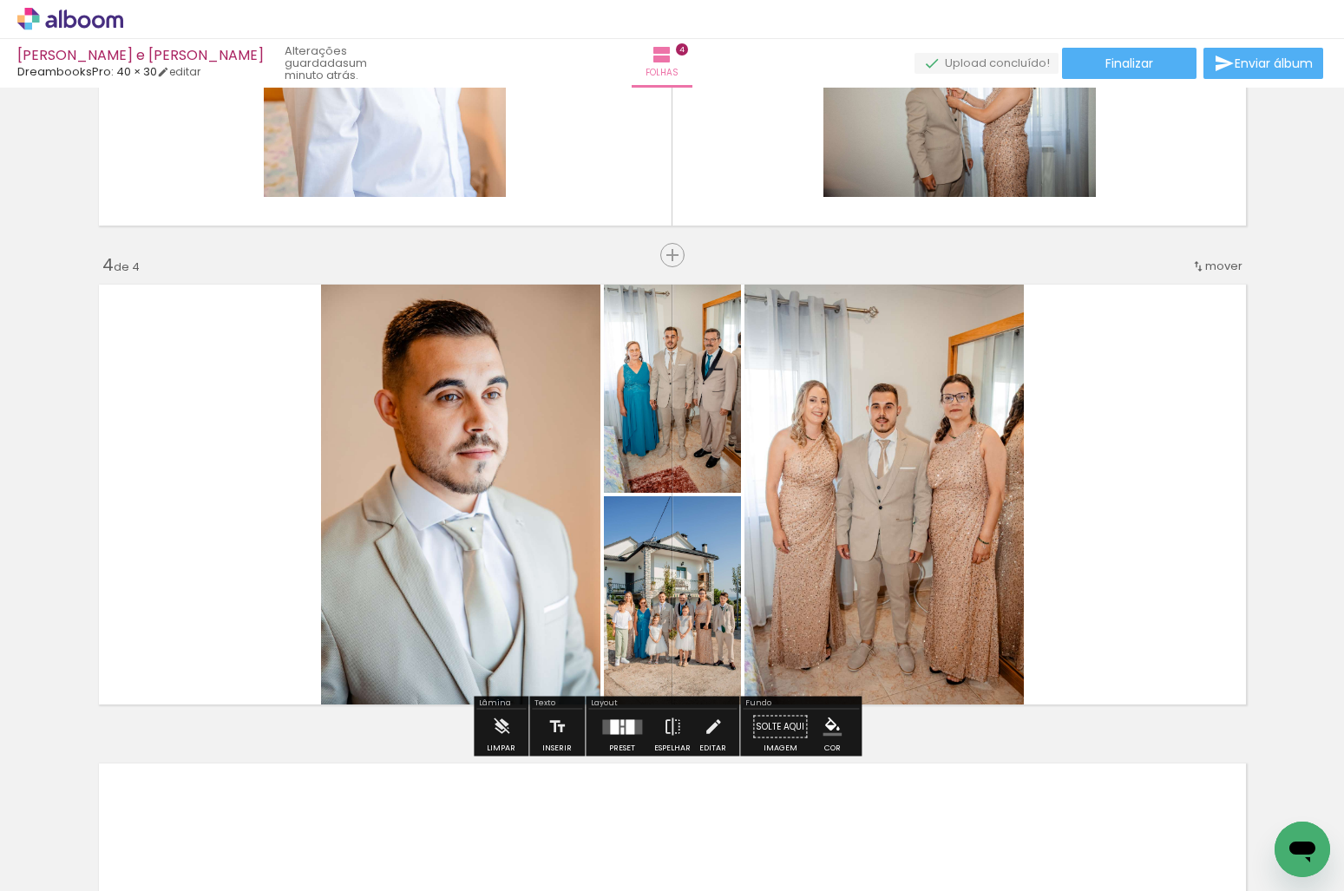
scroll to position [1357, 0]
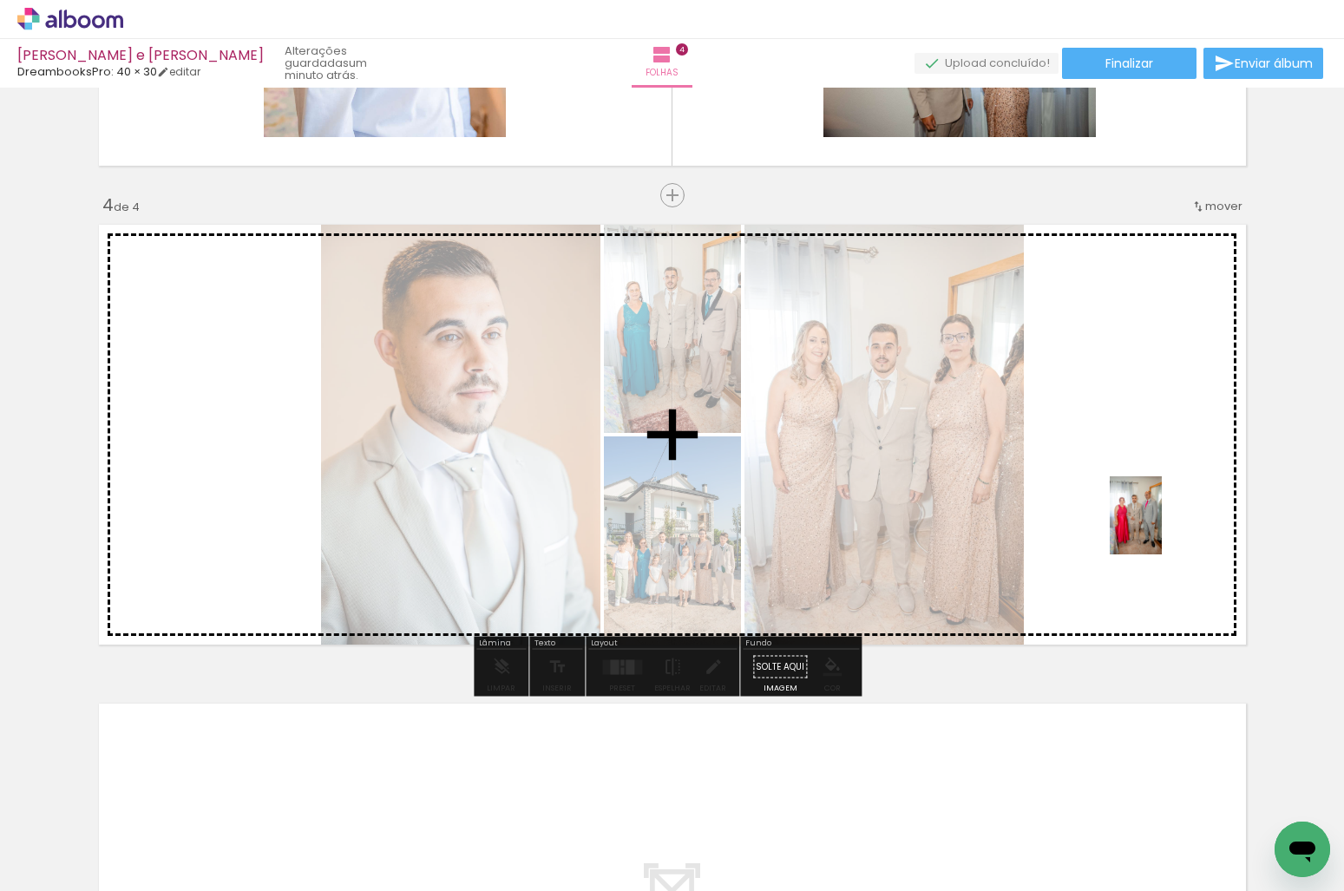
drag, startPoint x: 1106, startPoint y: 745, endPoint x: 1161, endPoint y: 528, distance: 223.8
click at [1161, 528] on quentale-workspace at bounding box center [672, 445] width 1344 height 891
